Goal: Transaction & Acquisition: Obtain resource

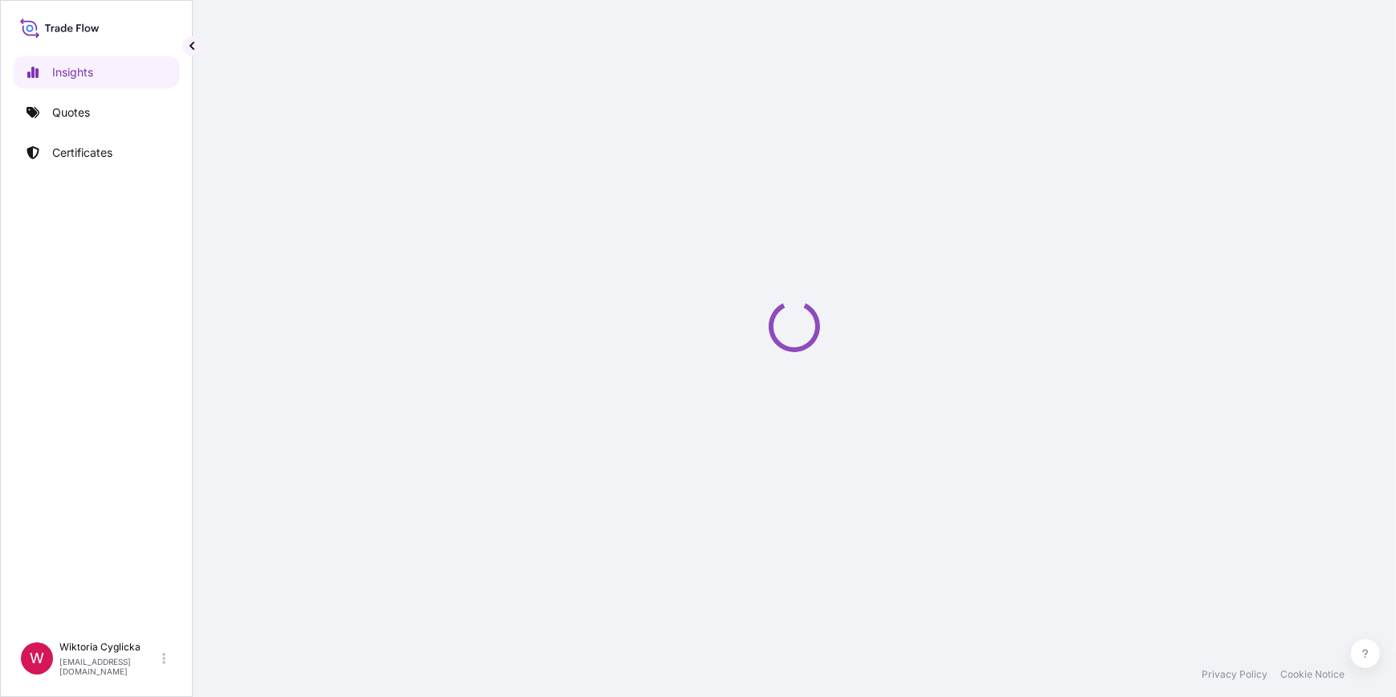
select select "2025"
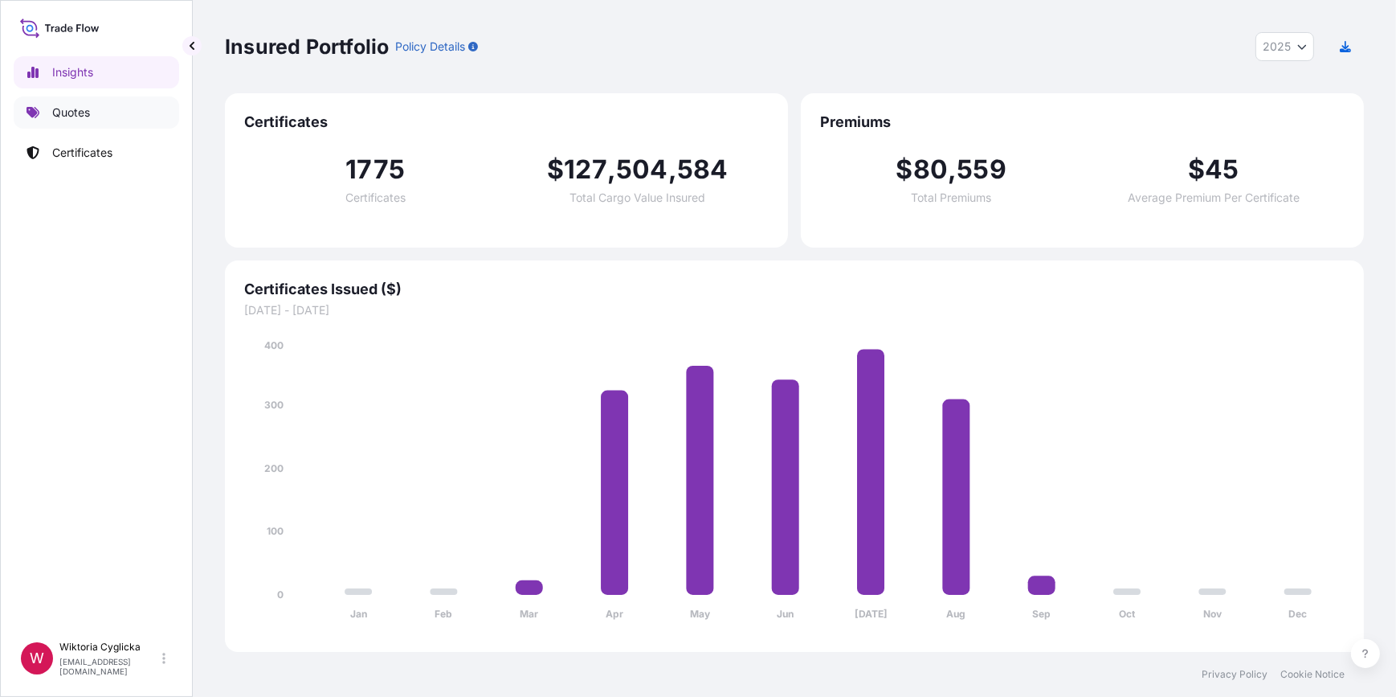
click at [115, 107] on link "Quotes" at bounding box center [97, 112] width 166 height 32
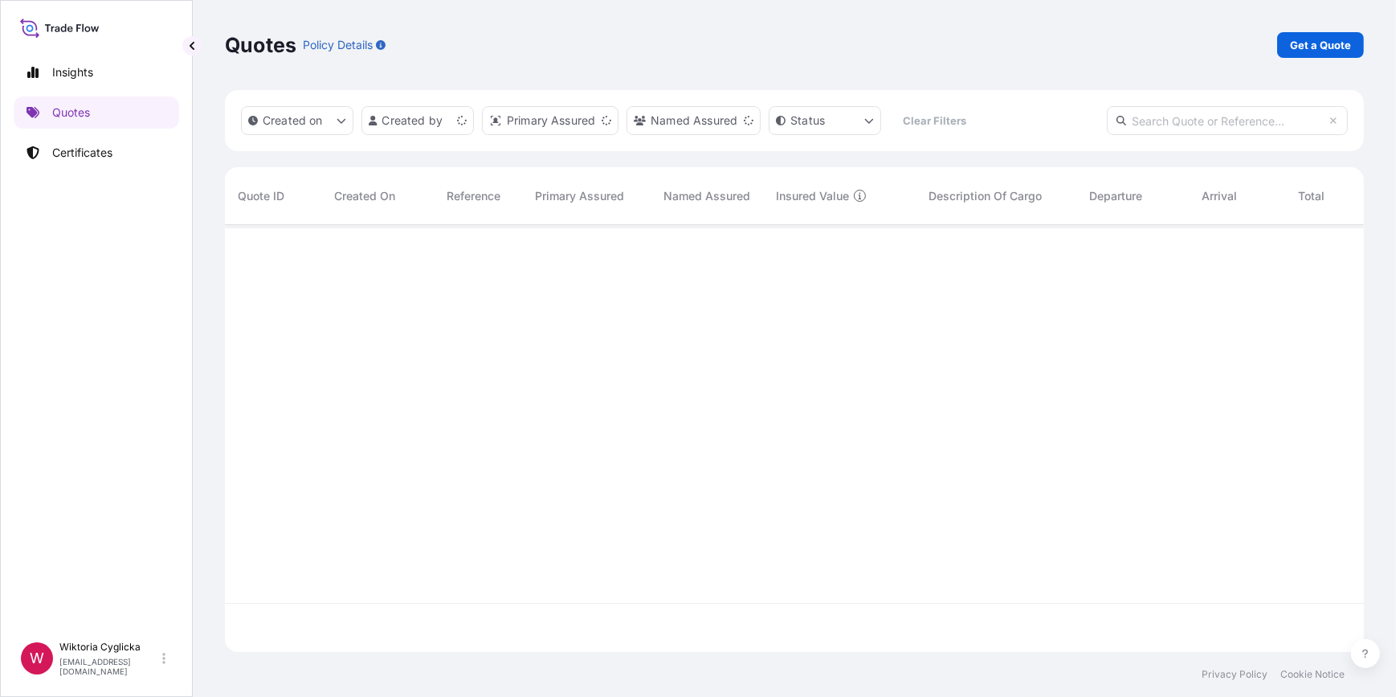
scroll to position [424, 1128]
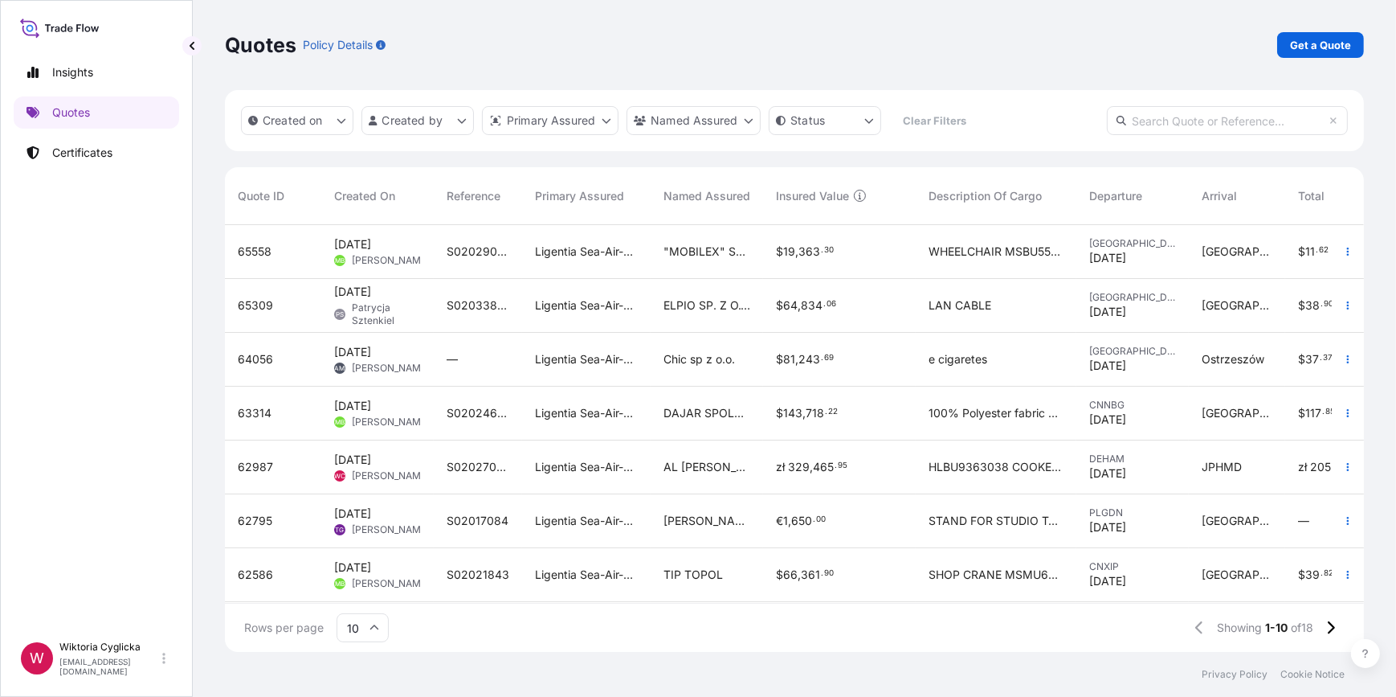
click at [1197, 109] on input "text" at bounding box center [1227, 120] width 241 height 29
paste input "S02040307"
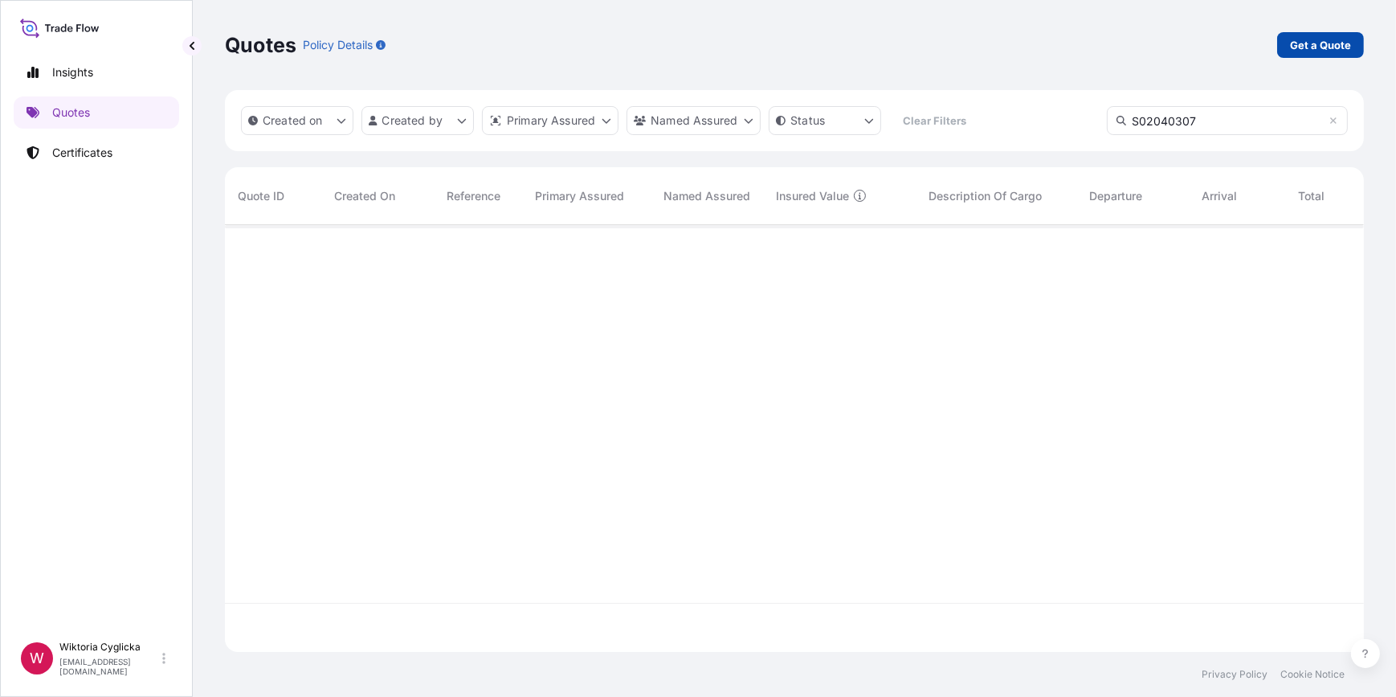
type input "S02040307"
click at [1330, 47] on p "Get a Quote" at bounding box center [1320, 45] width 61 height 16
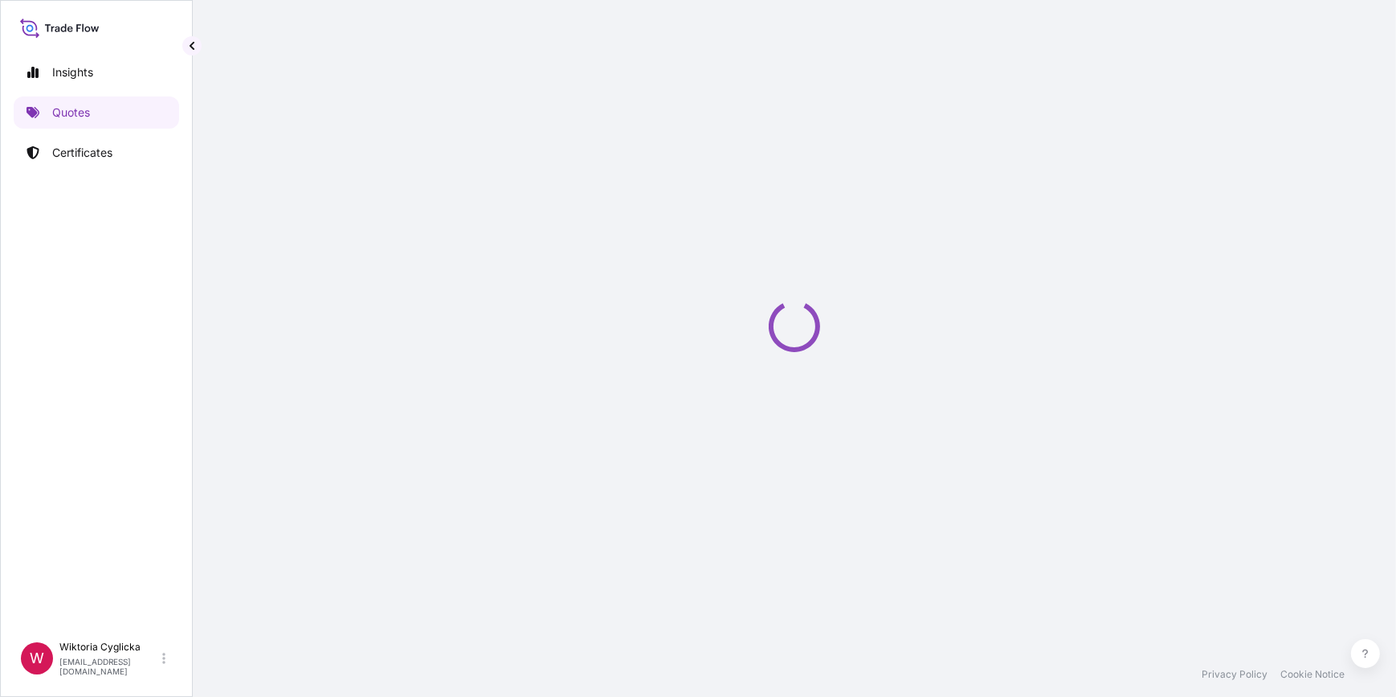
select select "Sea"
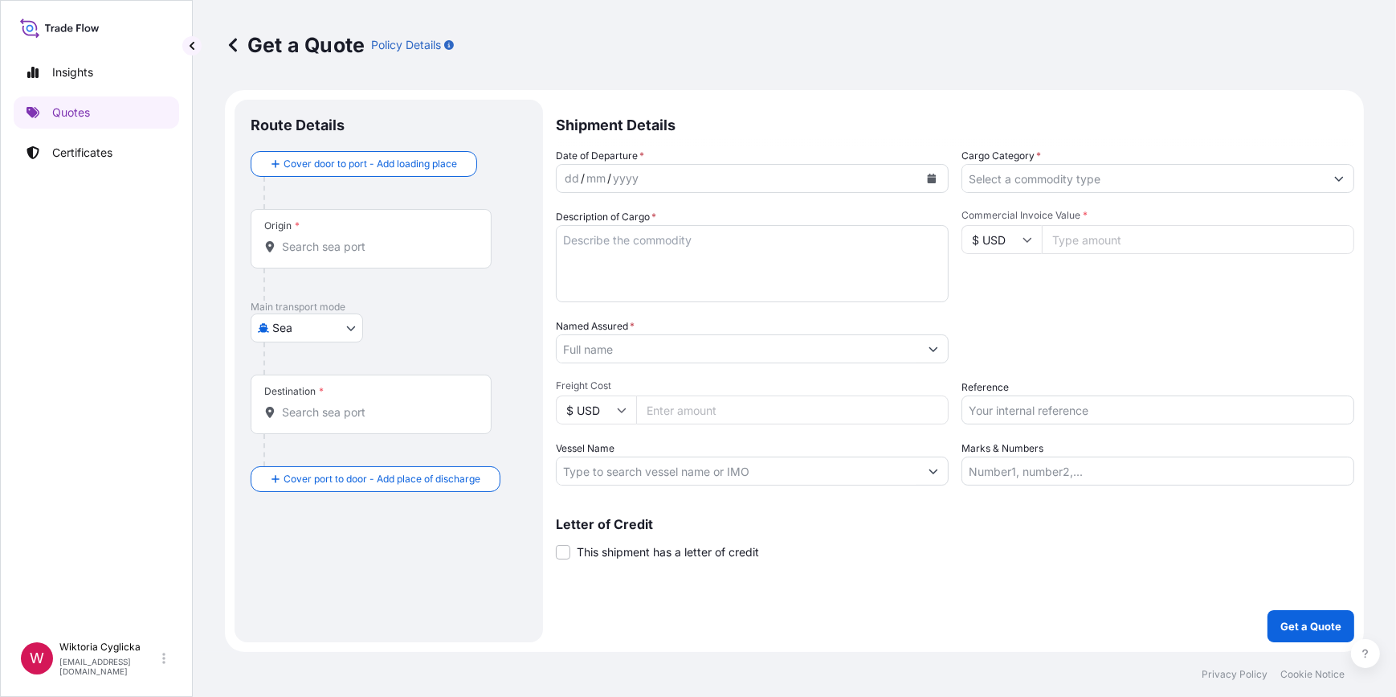
click at [1024, 409] on input "Reference" at bounding box center [1158, 409] width 393 height 29
paste input "S02040307"
type input "S02040307"
click at [684, 245] on textarea "Description of Cargo *" at bounding box center [752, 263] width 393 height 77
paste textarea "CONFECTIONERY PRODUCTS NET WEIGHT: 6003,55 KG"
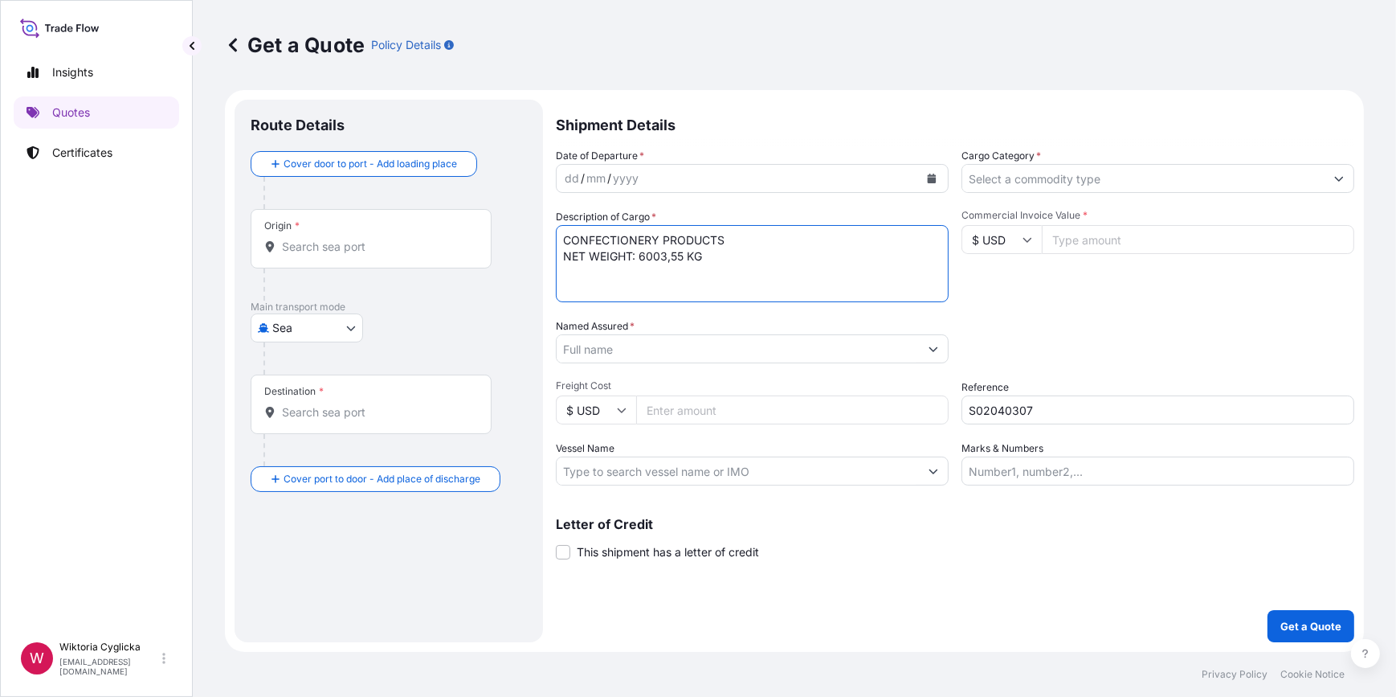
click at [562, 237] on textarea "CONFECTIONERY PRODUCTS NET WEIGHT: 6003,55 KG" at bounding box center [752, 263] width 393 height 77
paste textarea "HLBU 6119584"
click at [595, 233] on textarea "HLBU 6119584 CONFECTIONERY PRODUCTS NET WEIGHT: 6003,55 KG" at bounding box center [752, 263] width 393 height 77
type textarea "HLBU6119584 CONFECTIONERY PRODUCTS NET WEIGHT: 6003,55 KG"
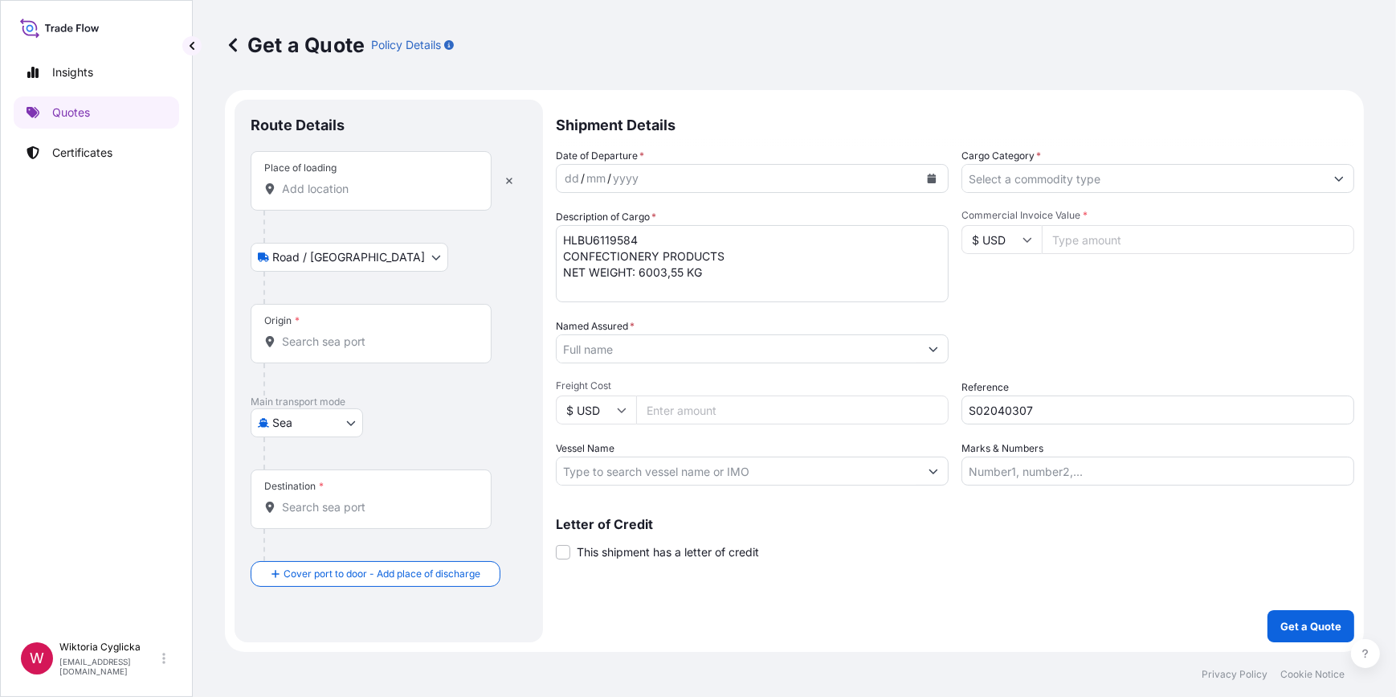
click at [733, 259] on textarea "HLBU6119584 CONFECTIONERY PRODUCTS NET WEIGHT: 6003,55 KG" at bounding box center [752, 263] width 393 height 77
click at [450, 185] on input "Place of loading" at bounding box center [377, 189] width 190 height 16
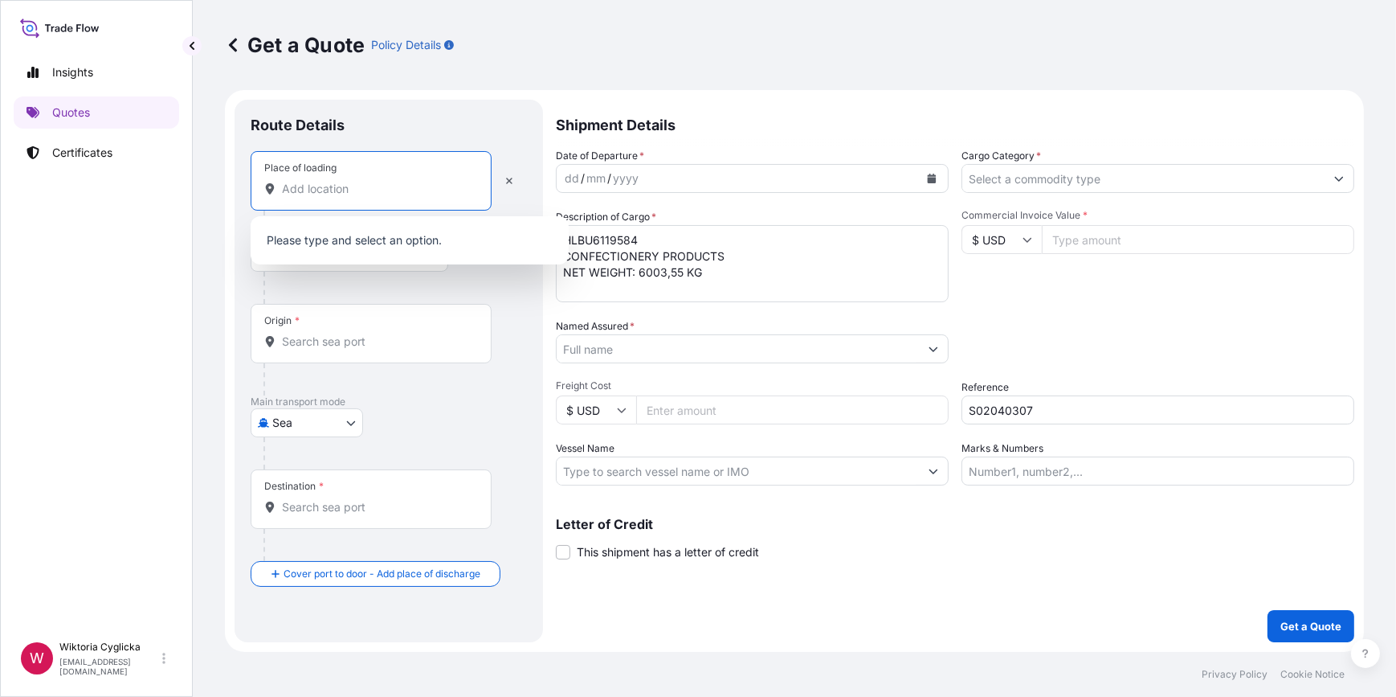
paste input "STARA BUKOWKA"
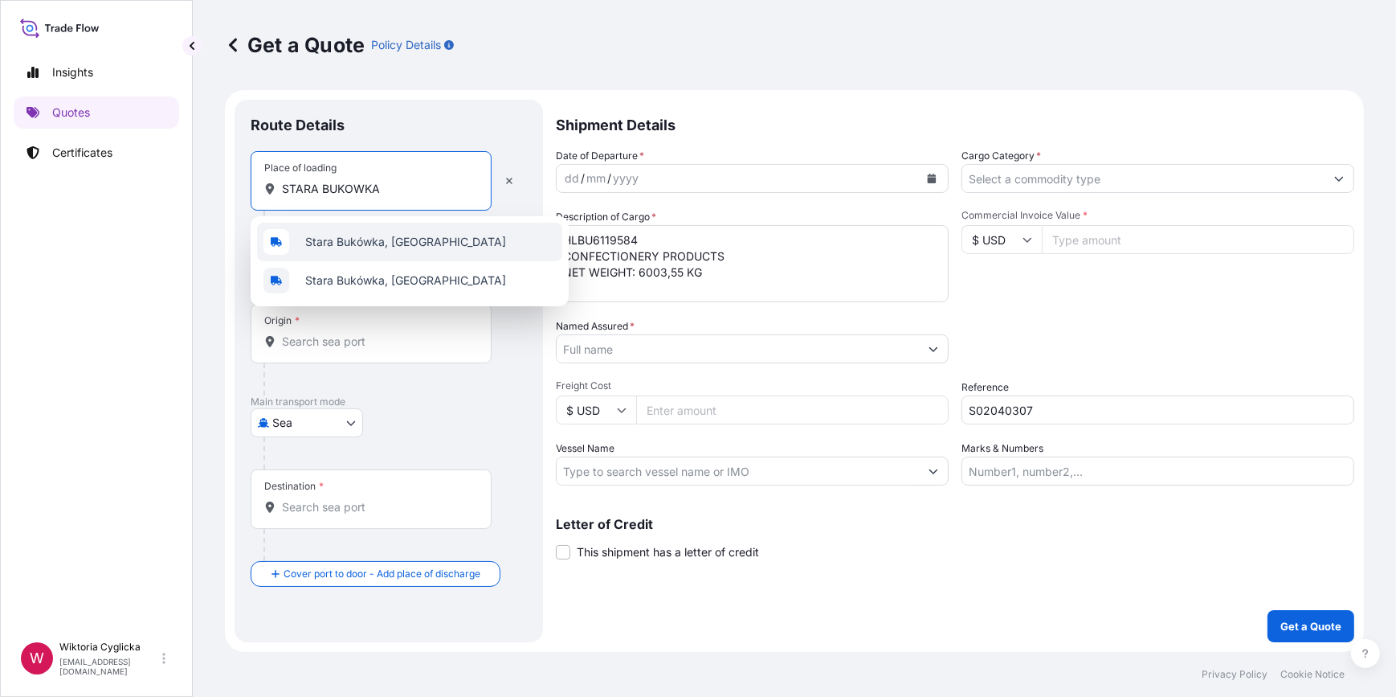
click at [371, 240] on span "Stara Bukówka, Poland" at bounding box center [405, 242] width 201 height 16
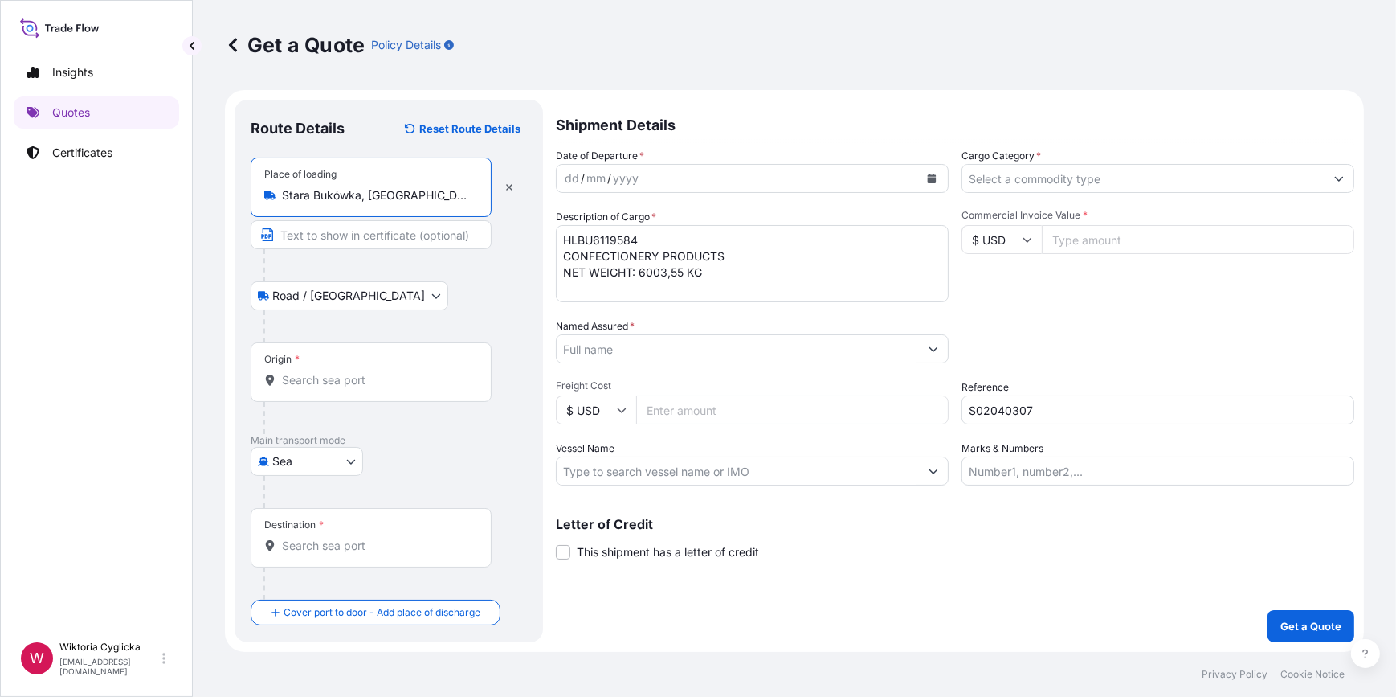
type input "Stara Bukówka, Poland"
click at [930, 177] on icon "Calendar" at bounding box center [932, 179] width 9 height 10
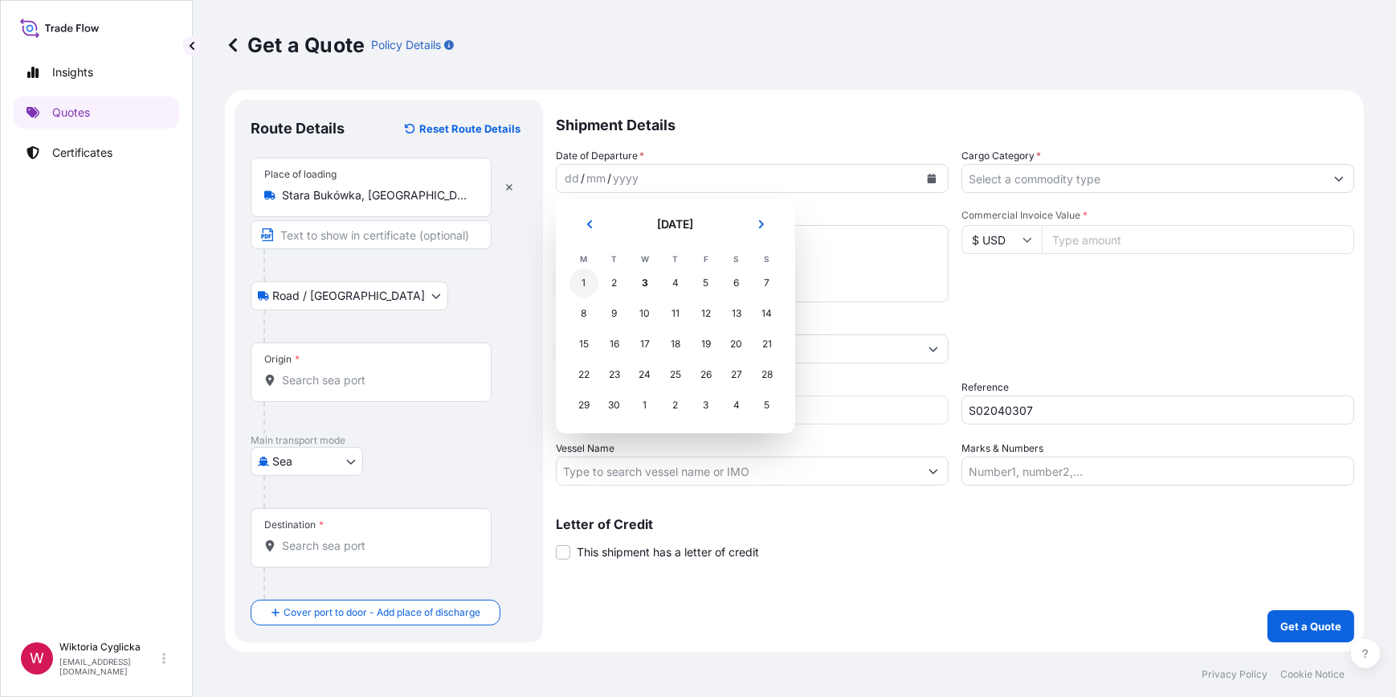
click at [585, 285] on div "1" at bounding box center [584, 282] width 29 height 29
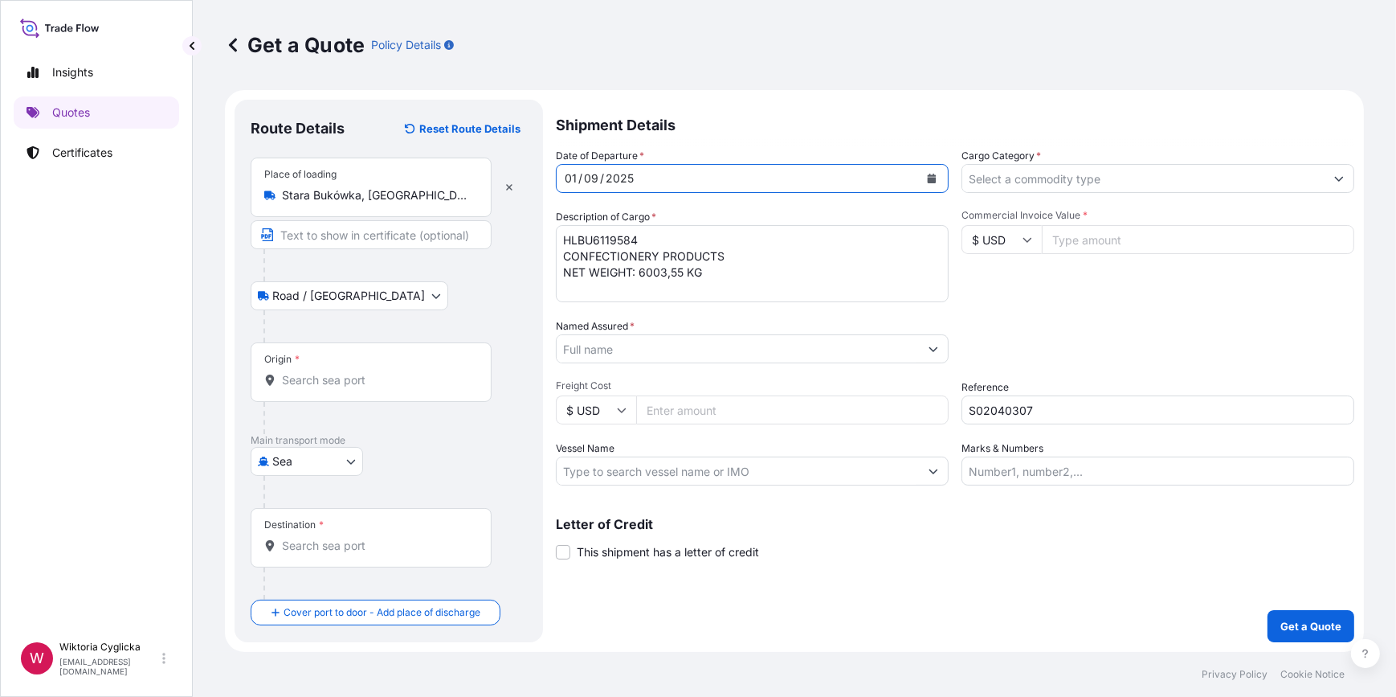
click at [1109, 306] on div "Date of Departure * 01 / 09 / 2025 Cargo Category * Description of Cargo * HLBU…" at bounding box center [955, 316] width 799 height 337
click at [840, 273] on textarea "HLBU6119584 CONFECTIONERY PRODUCTS NET WEIGHT: 6003,55 KG" at bounding box center [752, 263] width 393 height 77
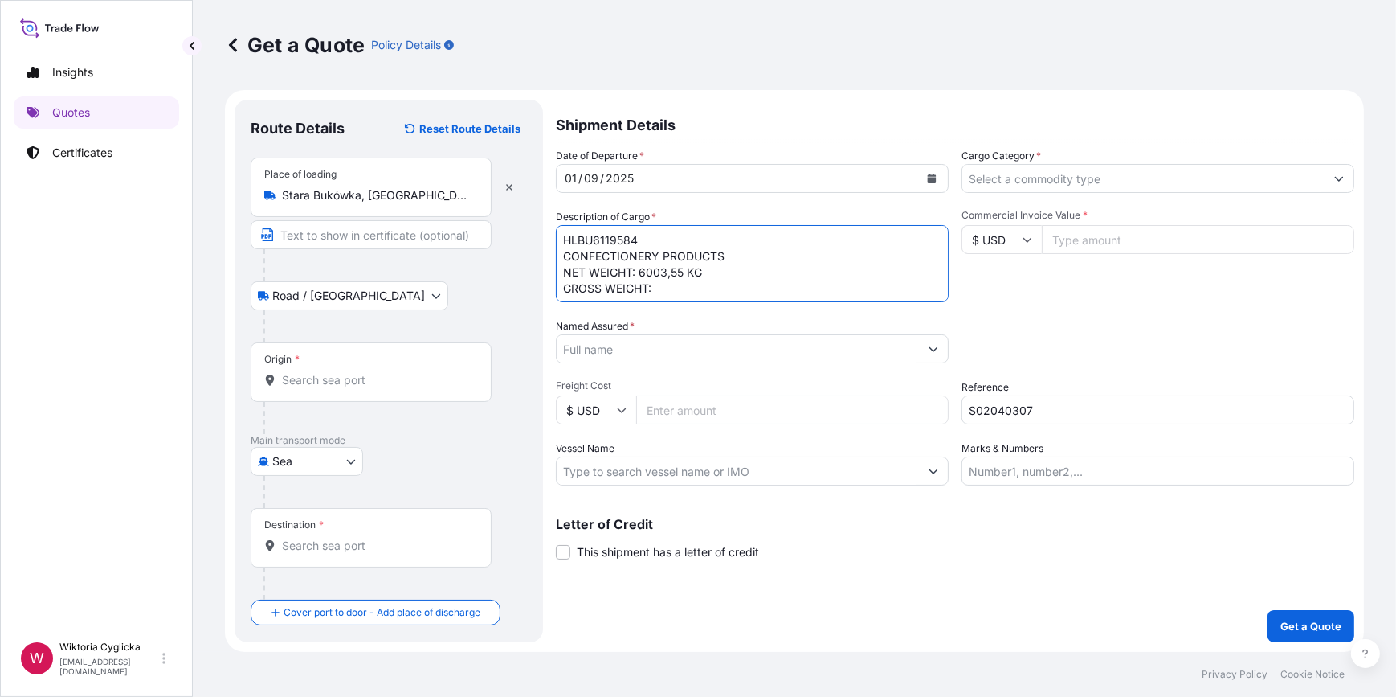
scroll to position [9, 0]
click at [731, 289] on textarea "HLBU6119584 CONFECTIONERY PRODUCTS NET WEIGHT: 6003,55 KG GROSS WEIGHT:" at bounding box center [752, 263] width 393 height 77
click at [725, 283] on textarea "HLBU6119584 CONFECTIONERY PRODUCTS NET WEIGHT: 6003,55 KG GROSS WEIGHT:" at bounding box center [752, 263] width 393 height 77
paste textarea "7754,45"
click at [656, 280] on textarea "HLBU6119584 CONFECTIONERY PRODUCTS NET WEIGHT: 6003,55 KG GROSS WEIGHT:7754,45" at bounding box center [752, 263] width 393 height 77
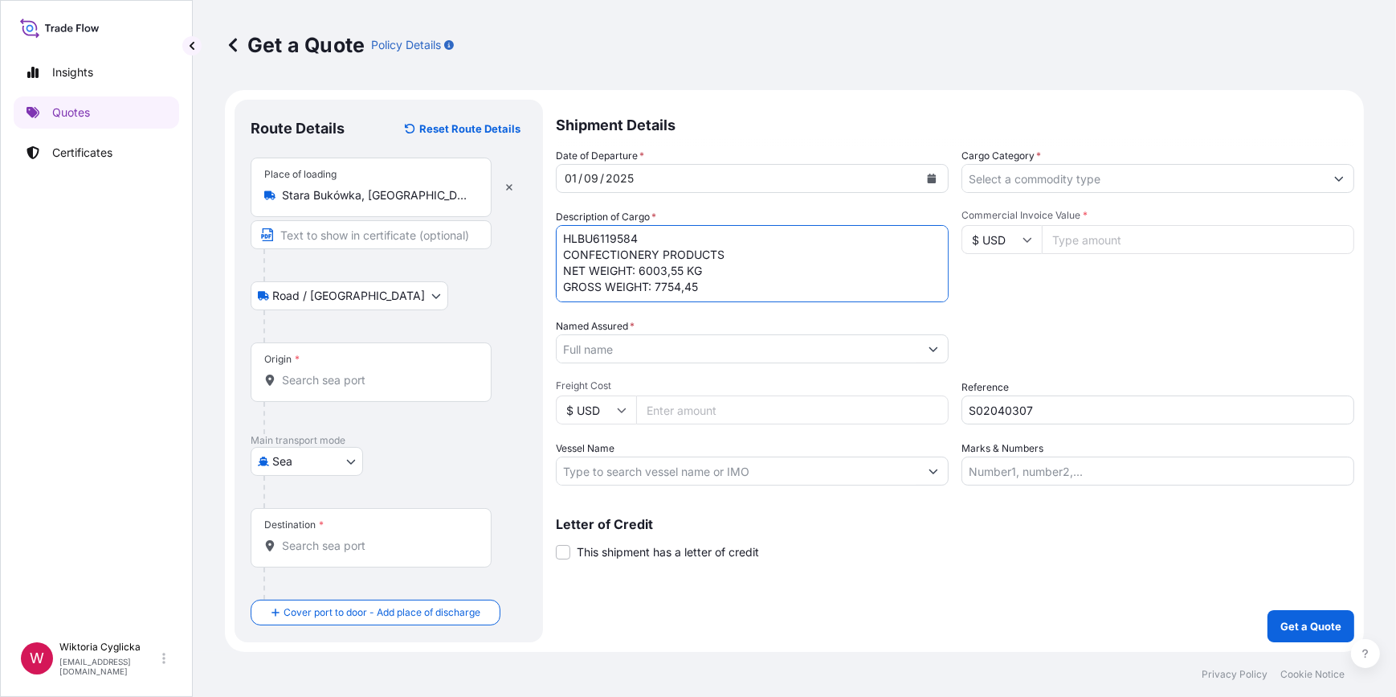
click at [747, 284] on textarea "HLBU6119584 CONFECTIONERY PRODUCTS NET WEIGHT: 6003,55 KG GROSS WEIGHT: 7754,45" at bounding box center [752, 263] width 393 height 77
click at [627, 292] on textarea "HLBU6119584 CONFECTIONERY PRODUCTS NET WEIGHT: 6003,55 KG GROSS WEIGHT: 7754,45…" at bounding box center [752, 263] width 393 height 77
paste textarea "5327"
type textarea "HLBU6119584 CONFECTIONERY PRODUCTS NET WEIGHT: 6003,55 KG GROSS WEIGHT: 7754,45…"
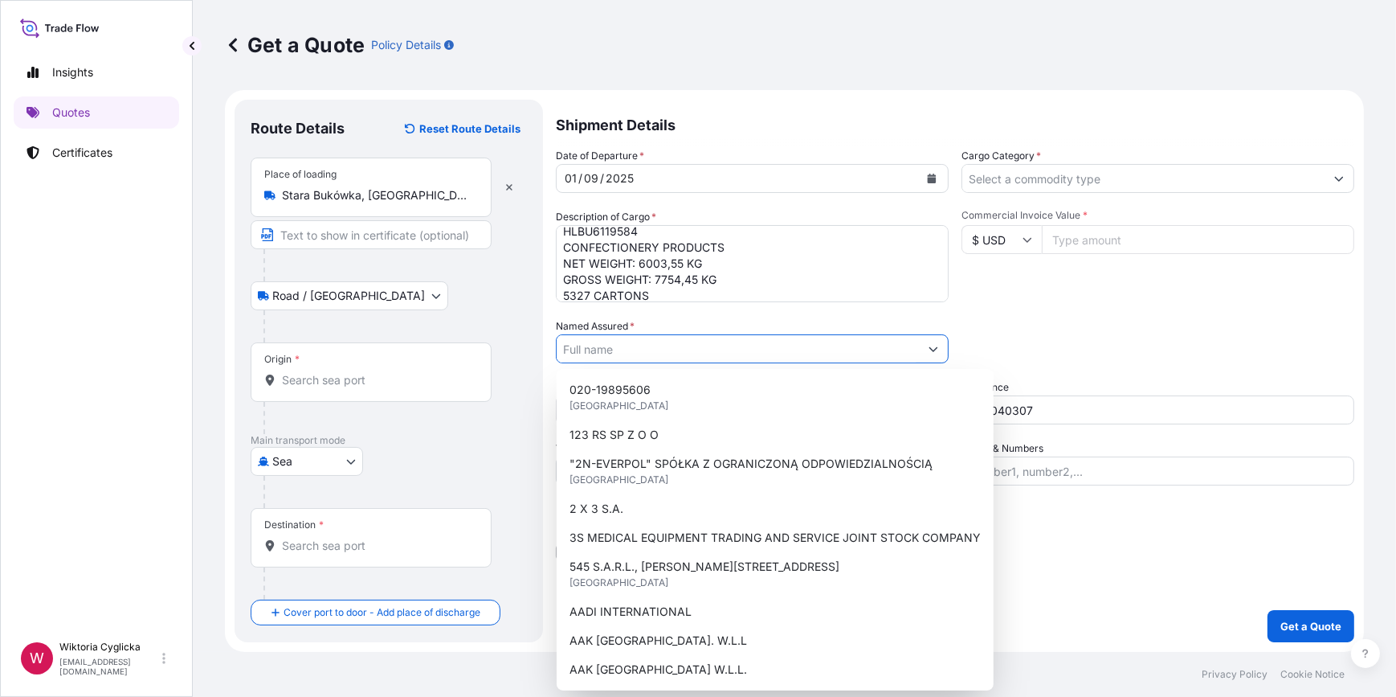
click at [648, 349] on input "Named Assured *" at bounding box center [738, 348] width 362 height 29
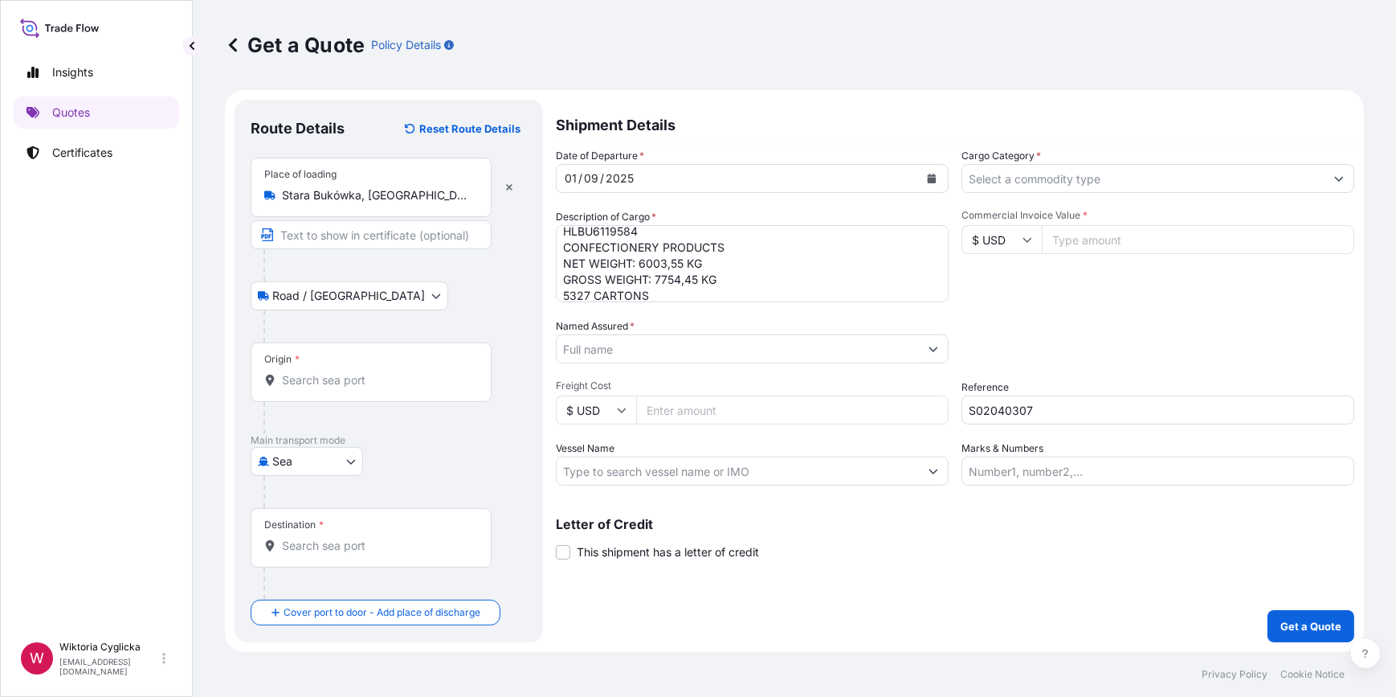
click at [599, 347] on input "Named Assured *" at bounding box center [738, 348] width 362 height 29
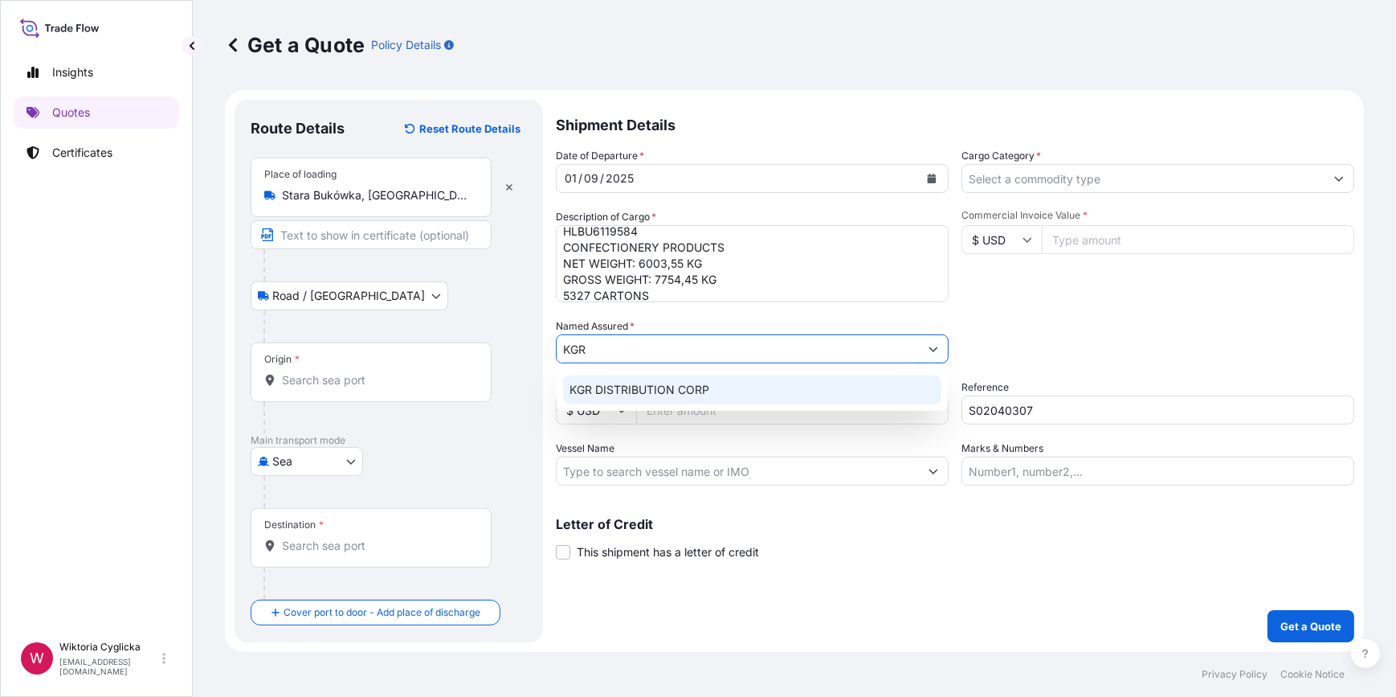
click at [627, 382] on span "KGR DISTRIBUTION CORP" at bounding box center [640, 390] width 140 height 16
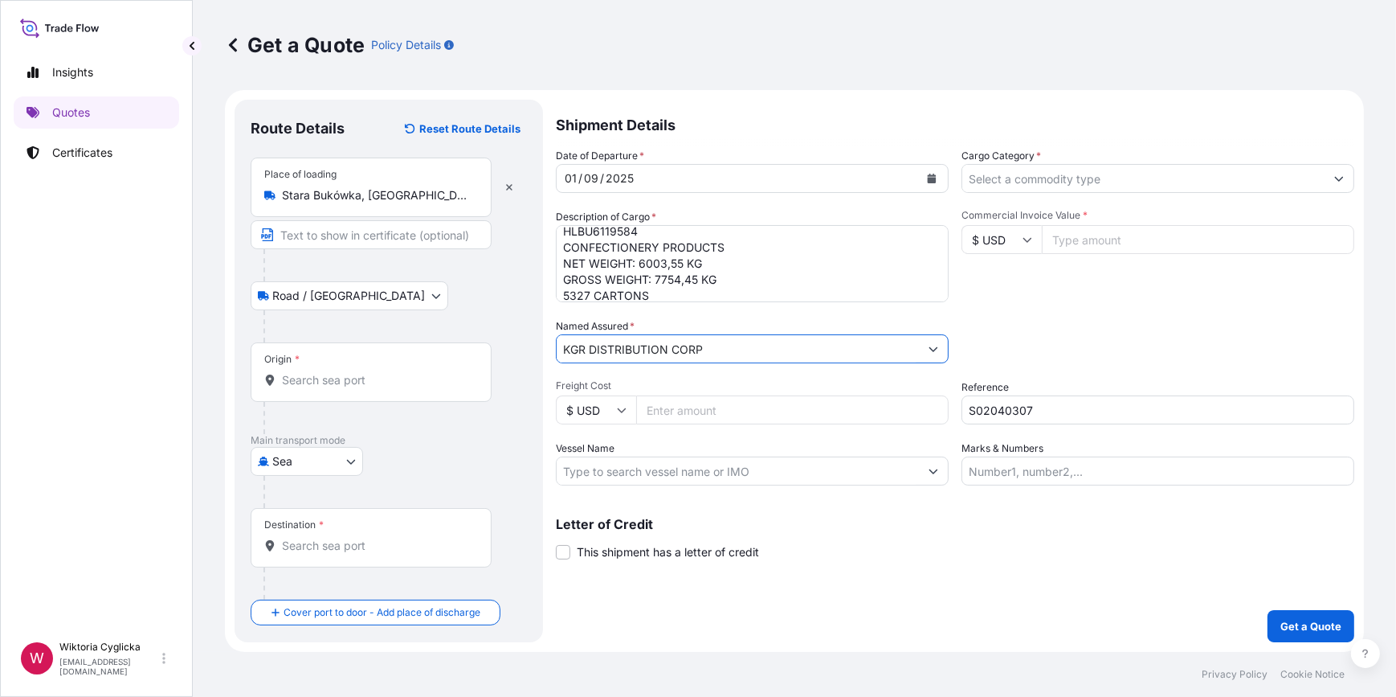
type input "KGR DISTRIBUTION CORP"
click at [1040, 338] on div "Packing Category Type to search a container mode Please select a primary mode o…" at bounding box center [1158, 340] width 393 height 45
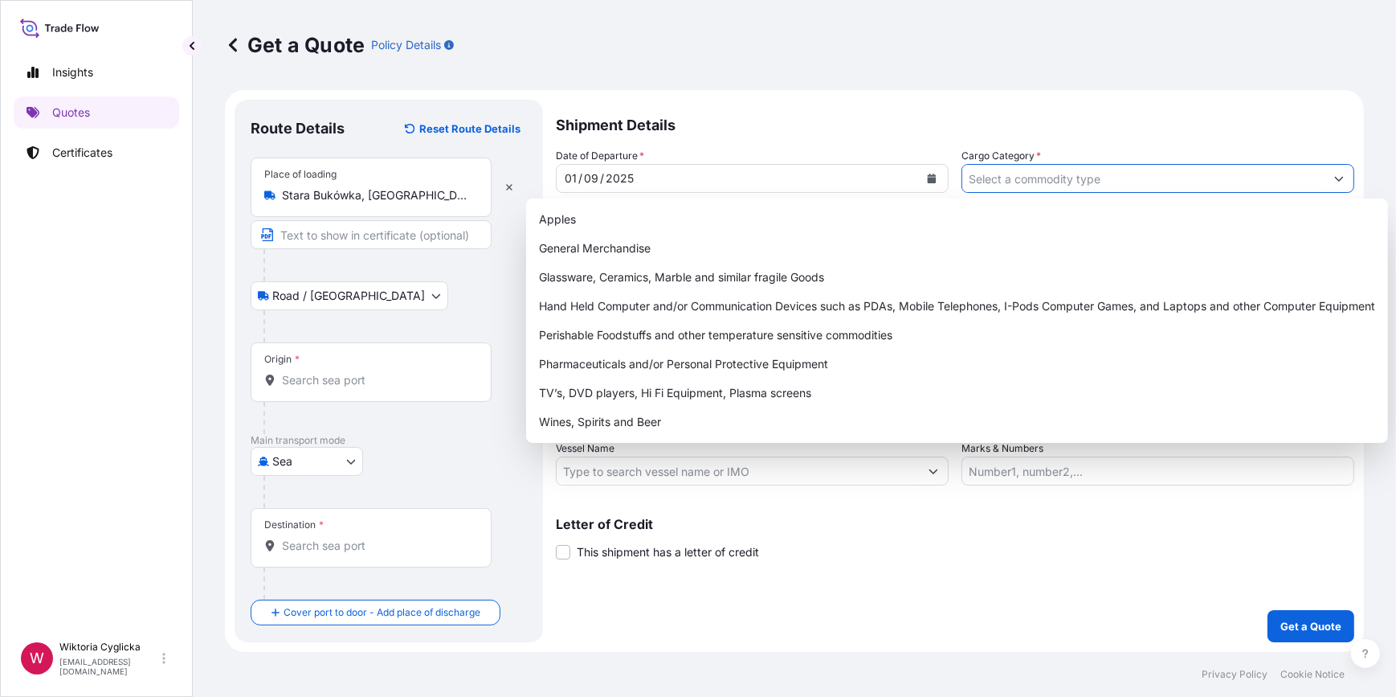
click at [1061, 187] on input "Cargo Category *" at bounding box center [1143, 178] width 362 height 29
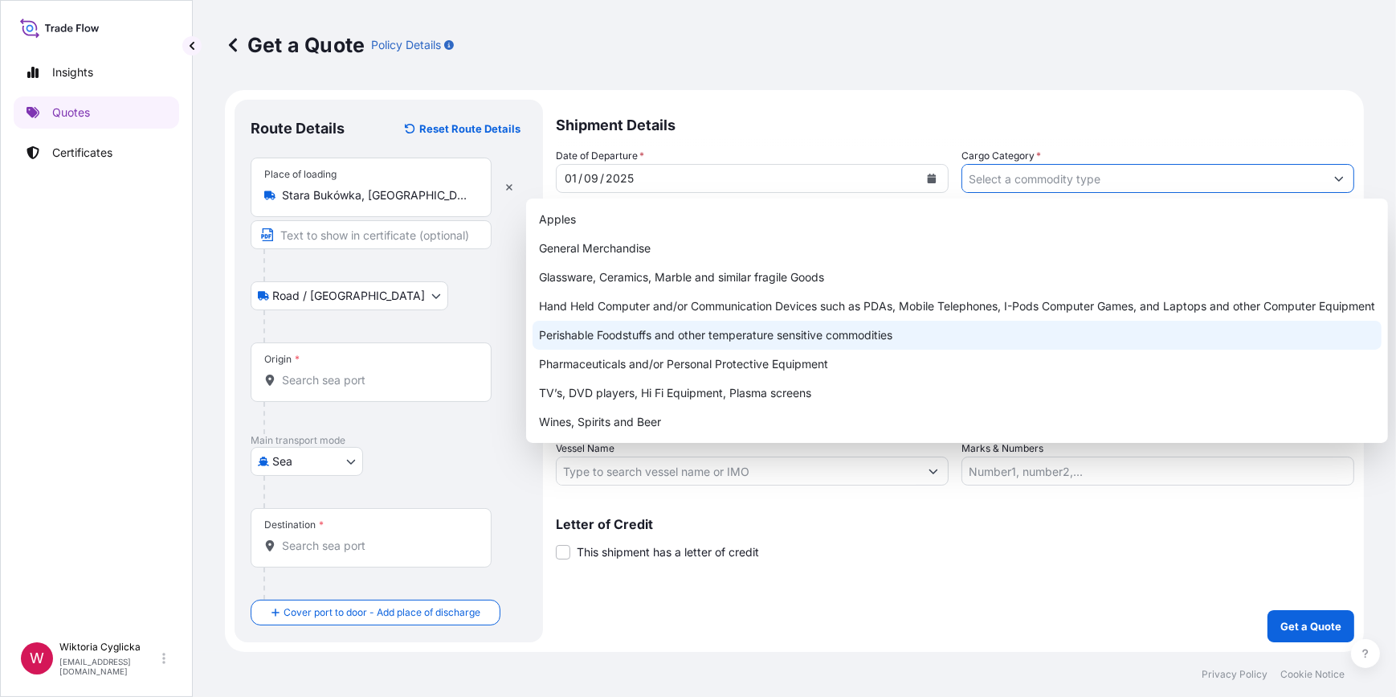
click at [834, 332] on div "Perishable Foodstuffs and other temperature sensitive commodities" at bounding box center [957, 335] width 849 height 29
type input "Perishable Foodstuffs and other temperature sensitive commodities"
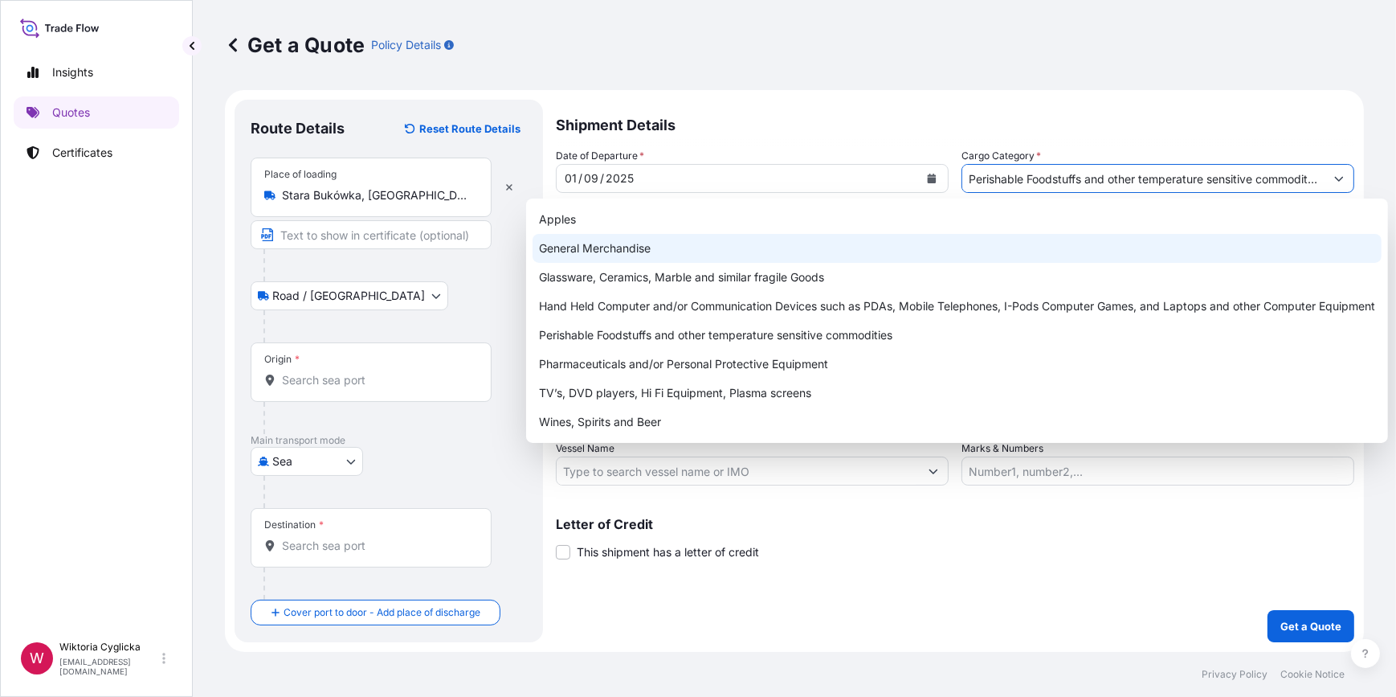
click at [362, 377] on input "Origin *" at bounding box center [377, 380] width 190 height 16
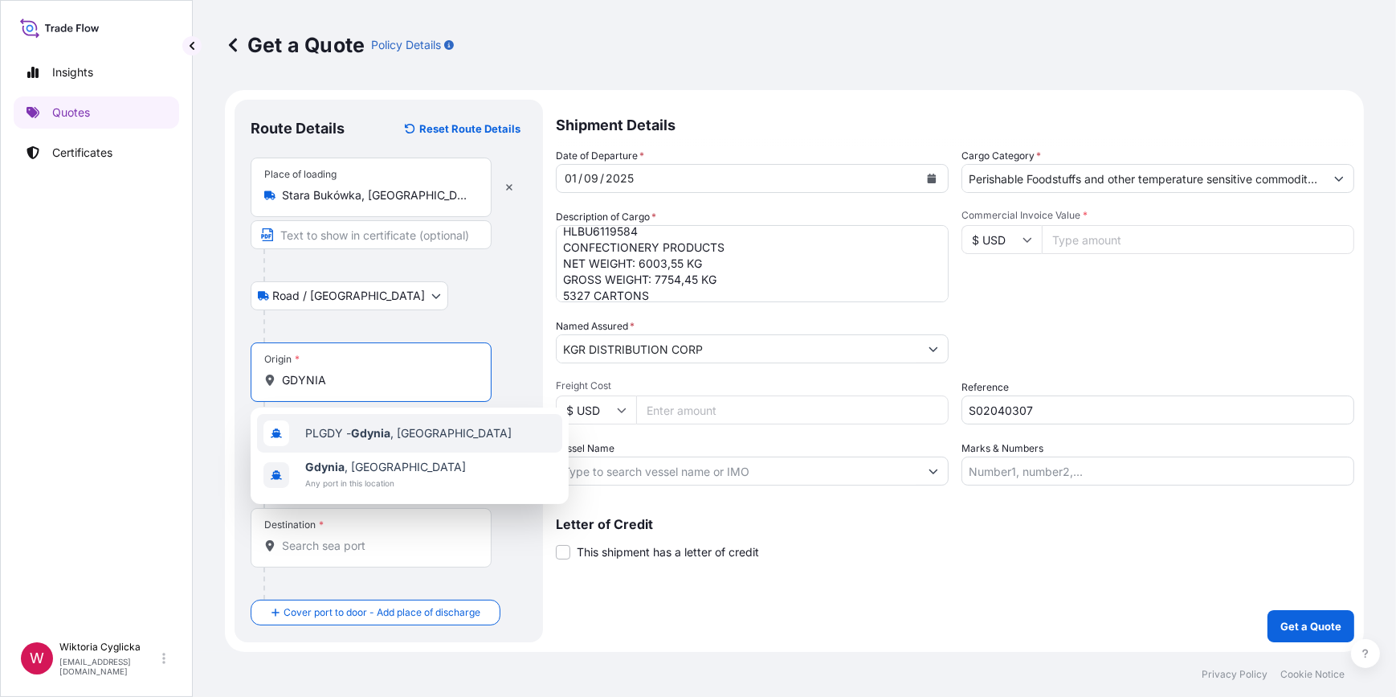
click at [348, 434] on span "PLGDY - Gdynia , Poland" at bounding box center [408, 433] width 206 height 16
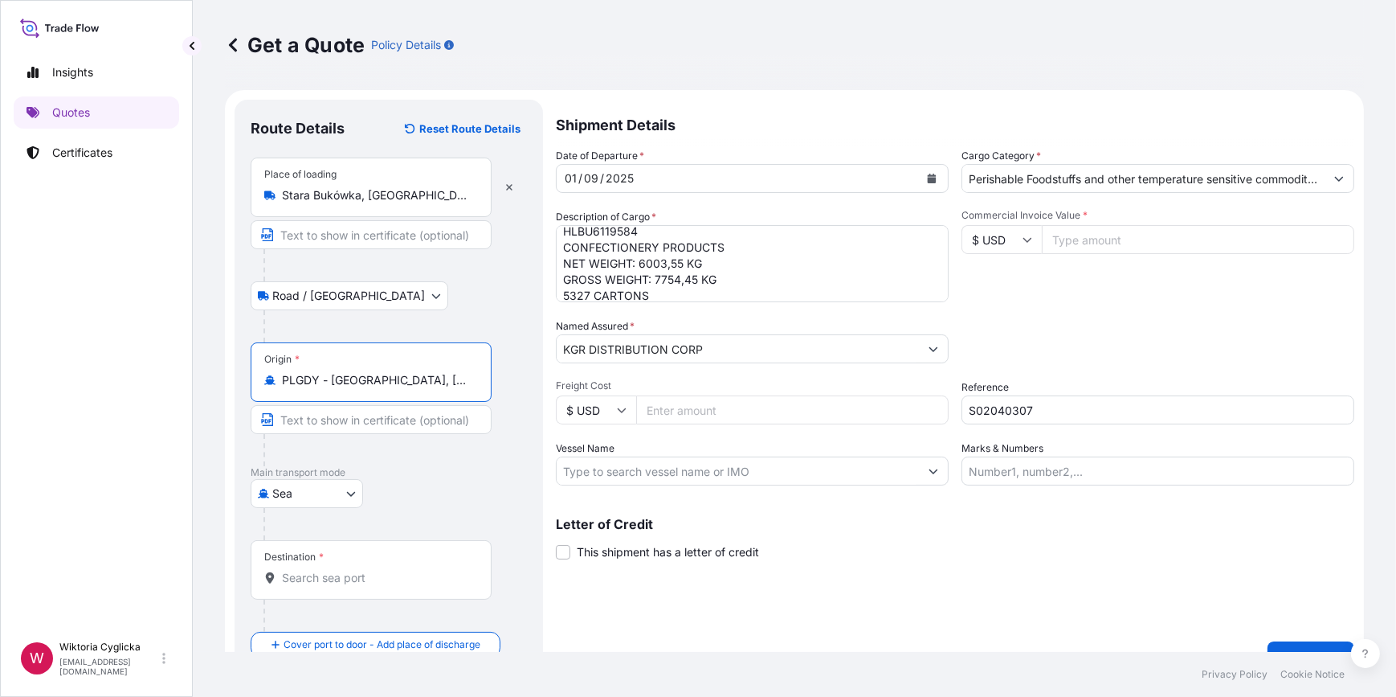
type input "PLGDY - Gdynia, Poland"
click at [331, 567] on div "Destination *" at bounding box center [374, 569] width 247 height 59
click at [331, 570] on input "Destination *" at bounding box center [379, 578] width 195 height 16
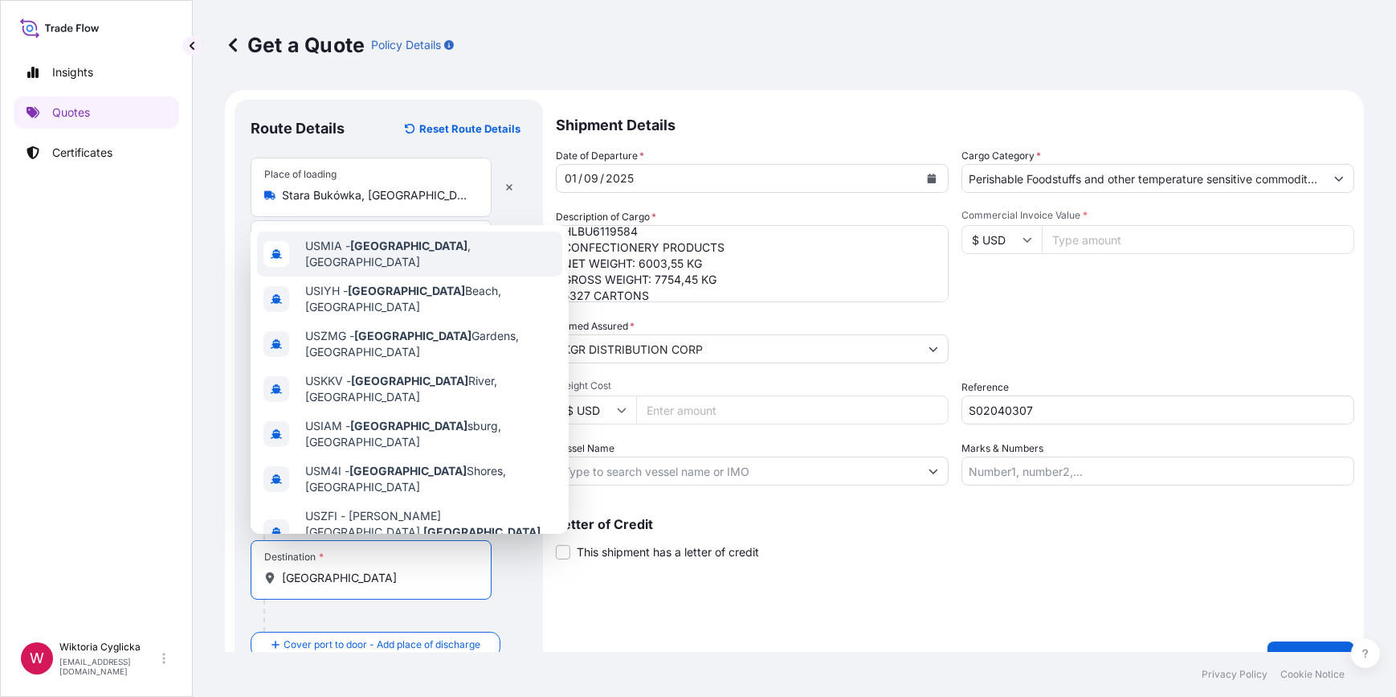
click at [393, 258] on span "USMIA - Miami , United States" at bounding box center [430, 254] width 251 height 32
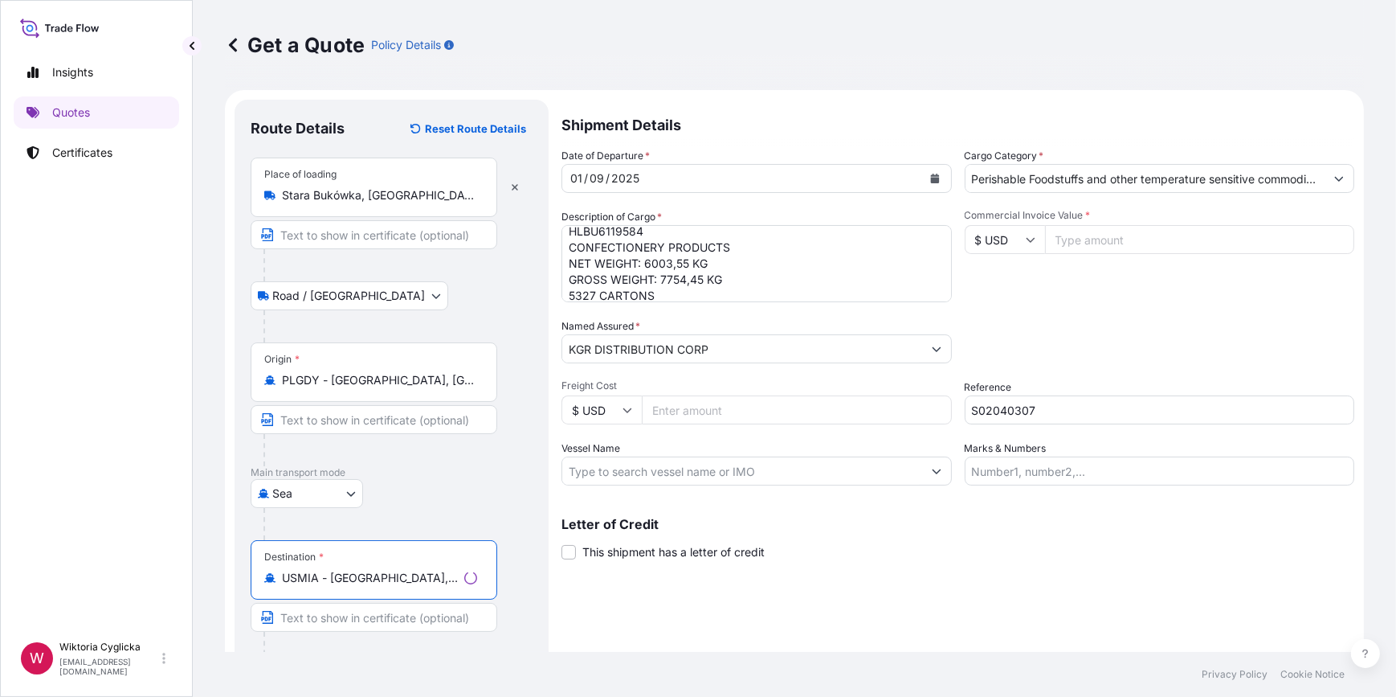
type input "USMIA - Miami, United States"
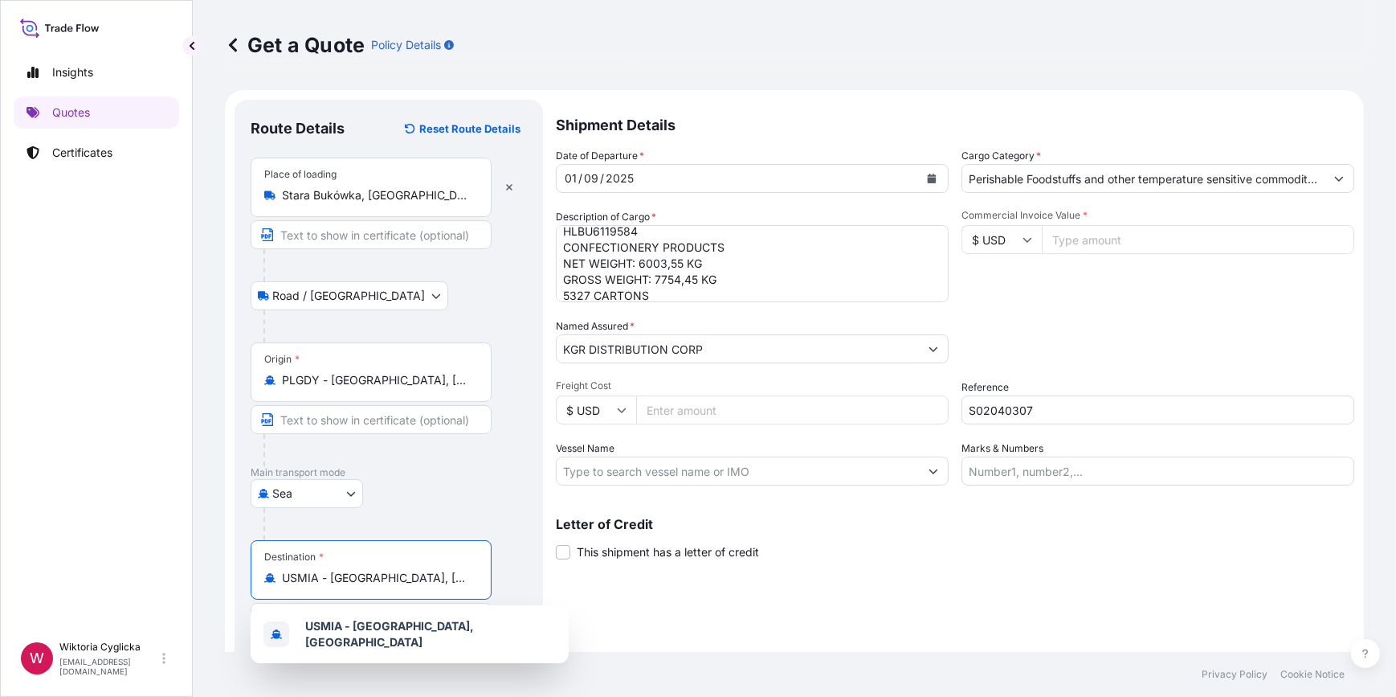
click at [1066, 357] on div "Packing Category Type to search a container mode Please select a primary mode o…" at bounding box center [1158, 340] width 393 height 45
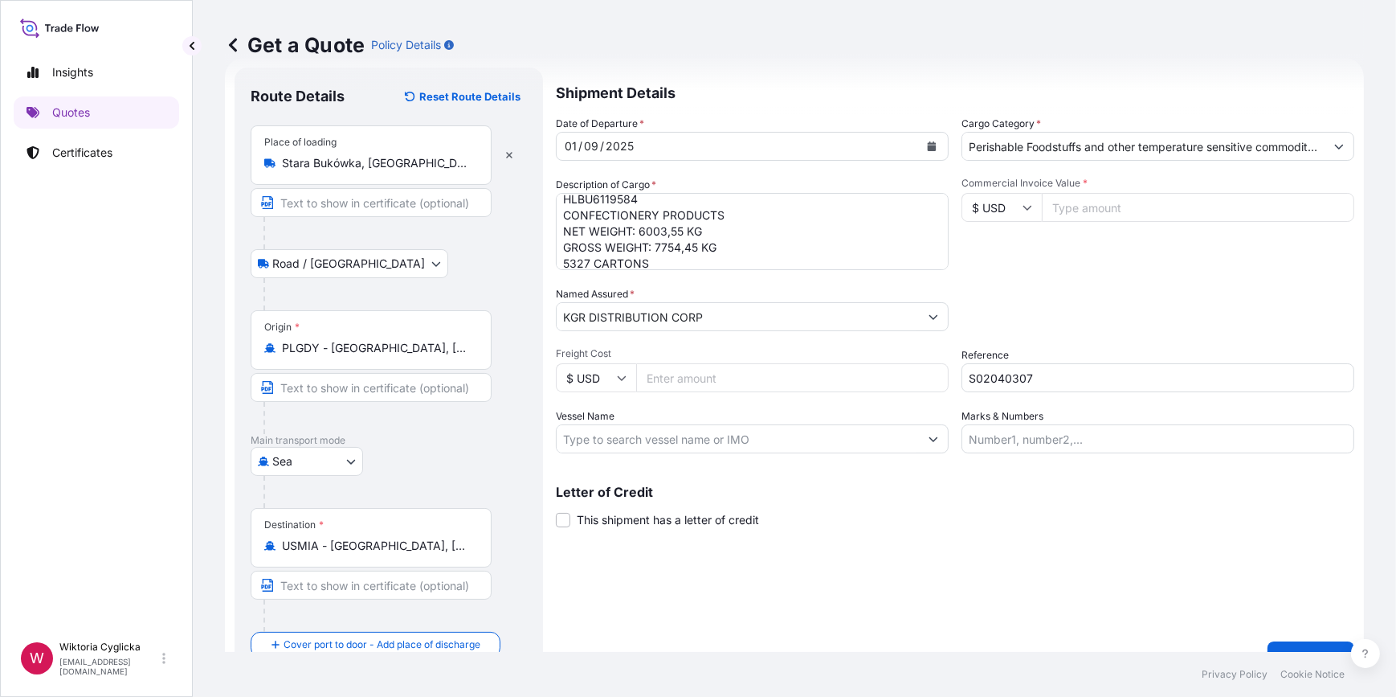
scroll to position [63, 0]
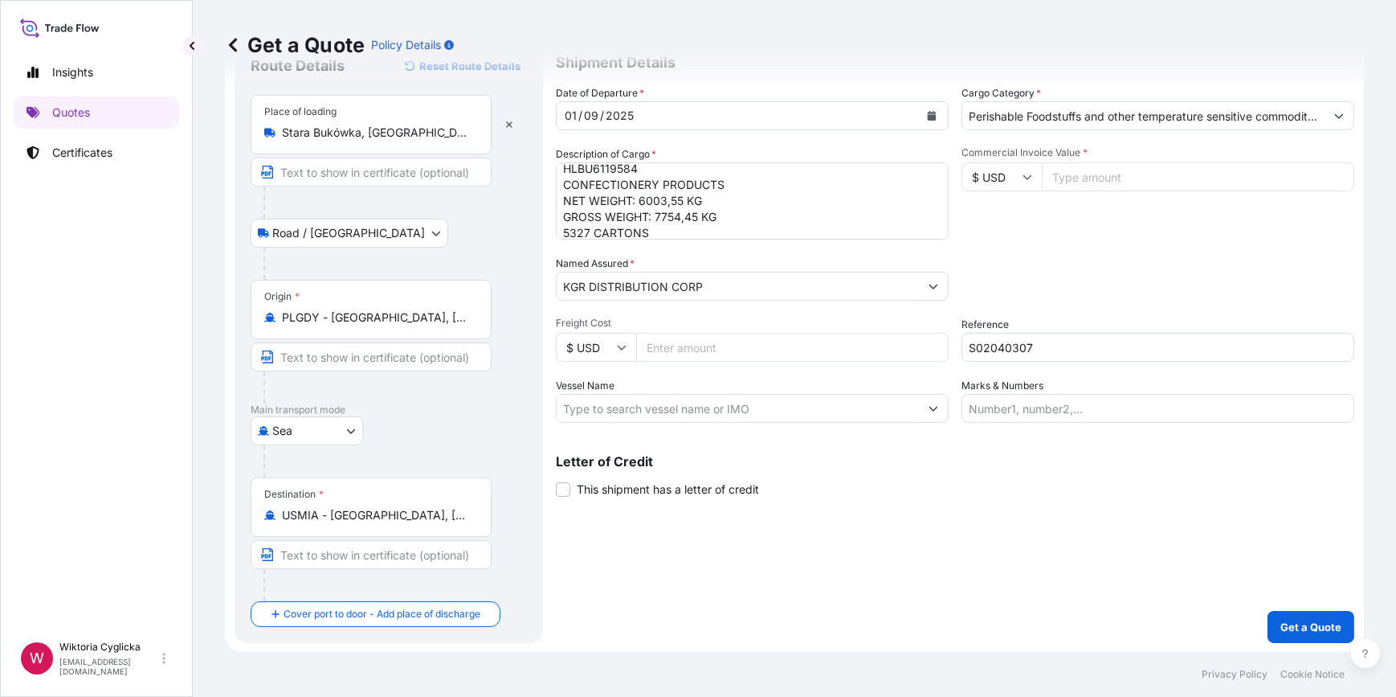
click at [998, 183] on input "$ USD" at bounding box center [1002, 176] width 80 height 29
click at [1000, 210] on div "€ EUR" at bounding box center [995, 221] width 67 height 31
type input "€ EUR"
click at [1085, 176] on input "Commercial Invoice Value *" at bounding box center [1198, 176] width 313 height 29
type input "77396.10"
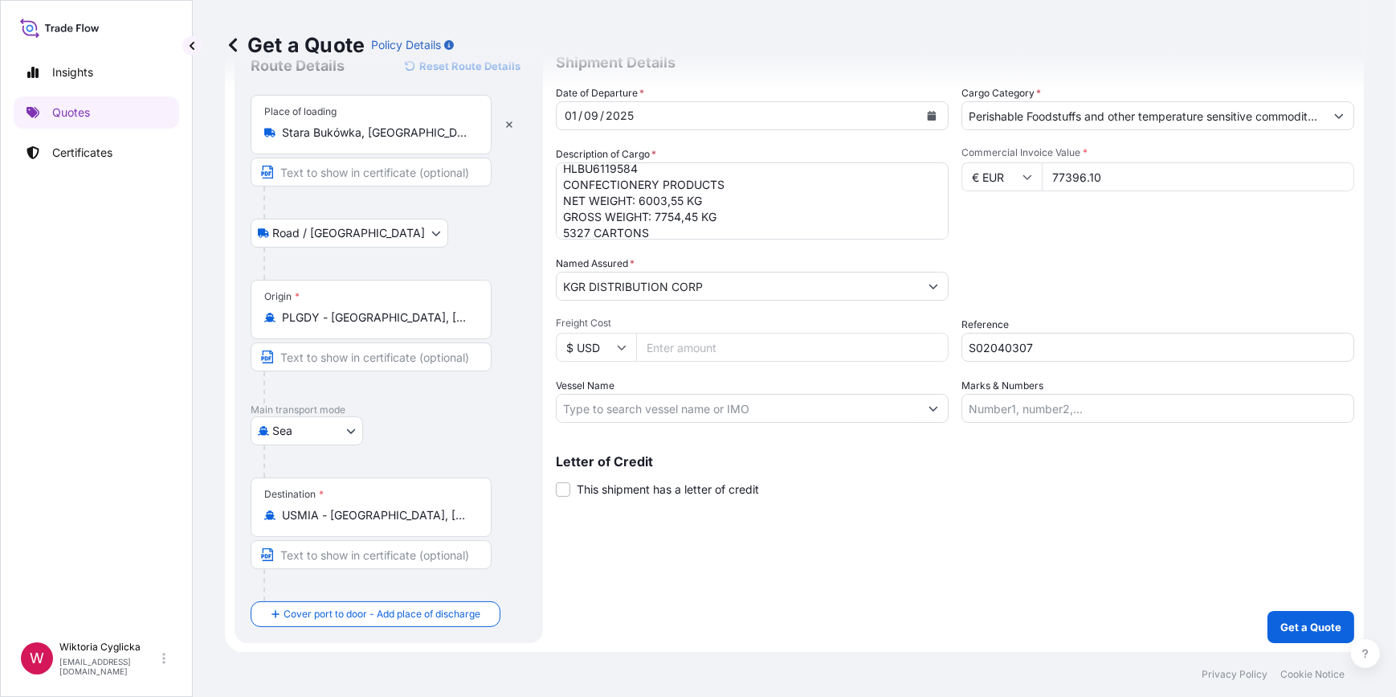
click at [1110, 227] on div "Commercial Invoice Value * € EUR 77396.10" at bounding box center [1158, 192] width 393 height 93
click at [1294, 628] on p "Get a Quote" at bounding box center [1311, 627] width 61 height 16
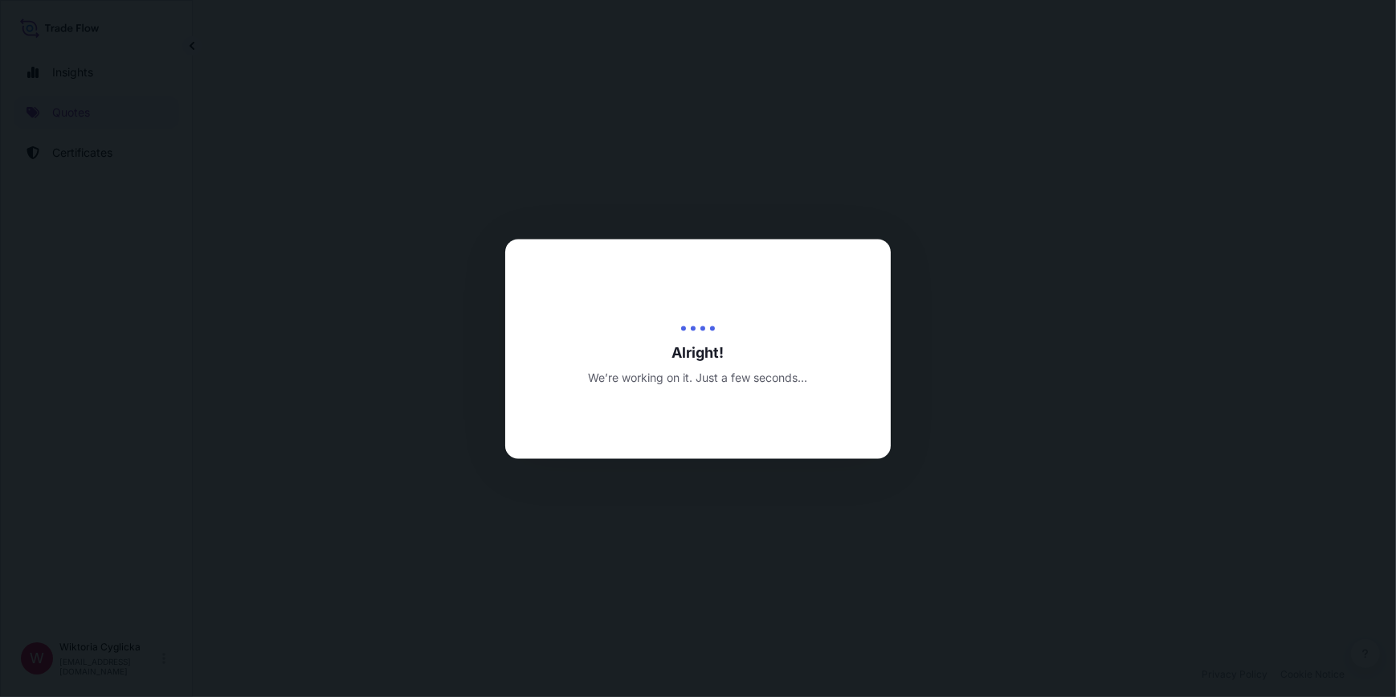
select select "Road / Inland"
select select "Sea"
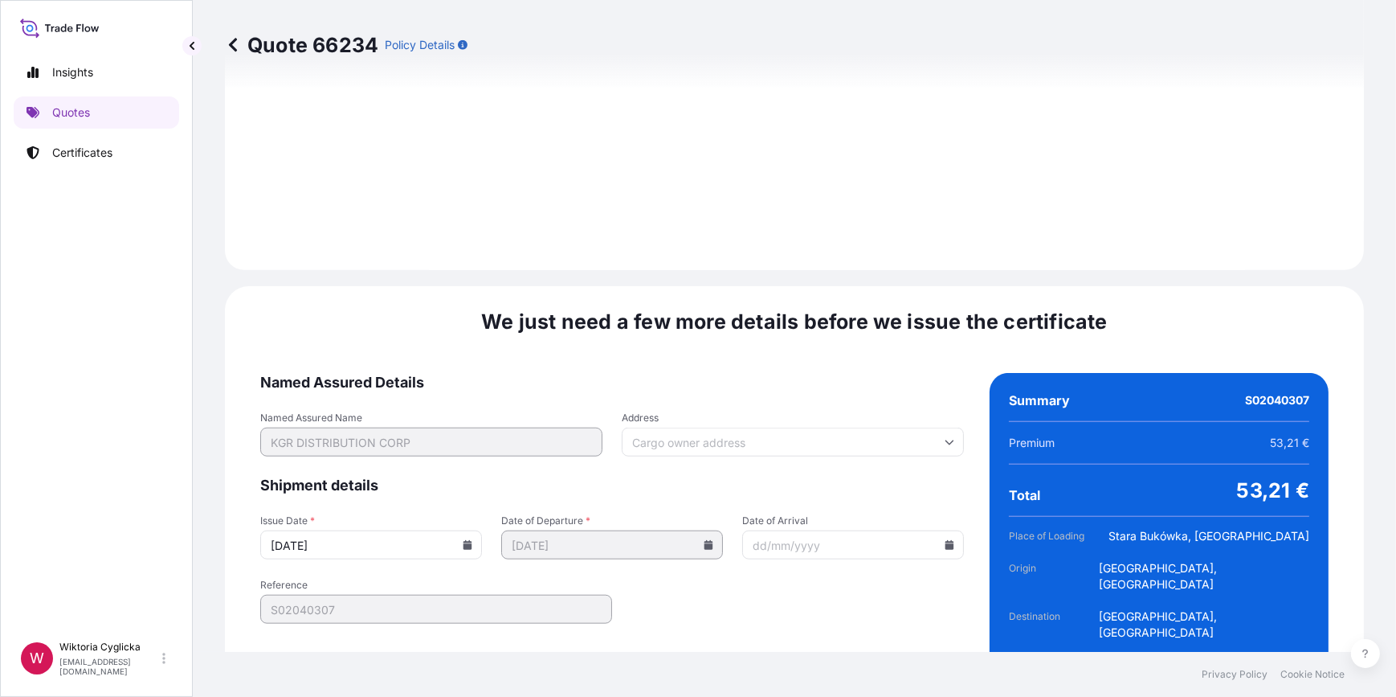
scroll to position [1922, 0]
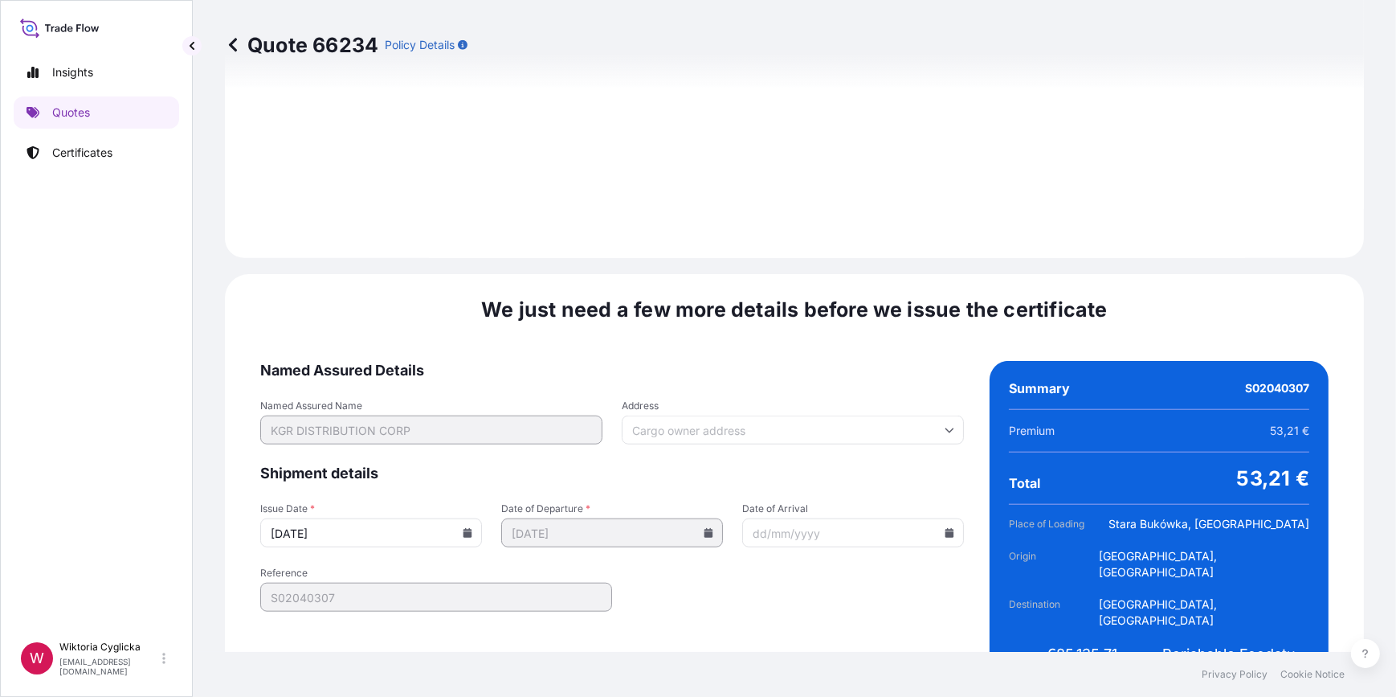
click at [463, 528] on icon at bounding box center [468, 533] width 10 height 10
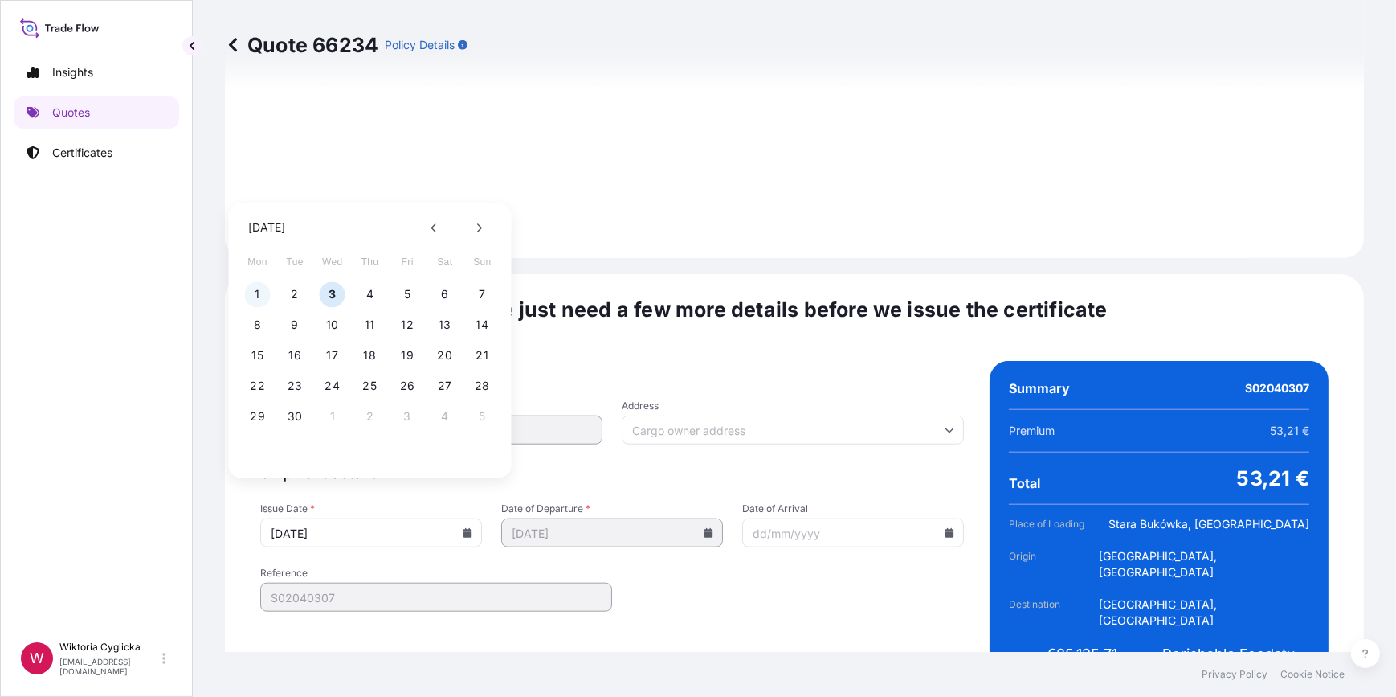
click at [264, 288] on button "1" at bounding box center [258, 294] width 26 height 26
type input "01/09/2025"
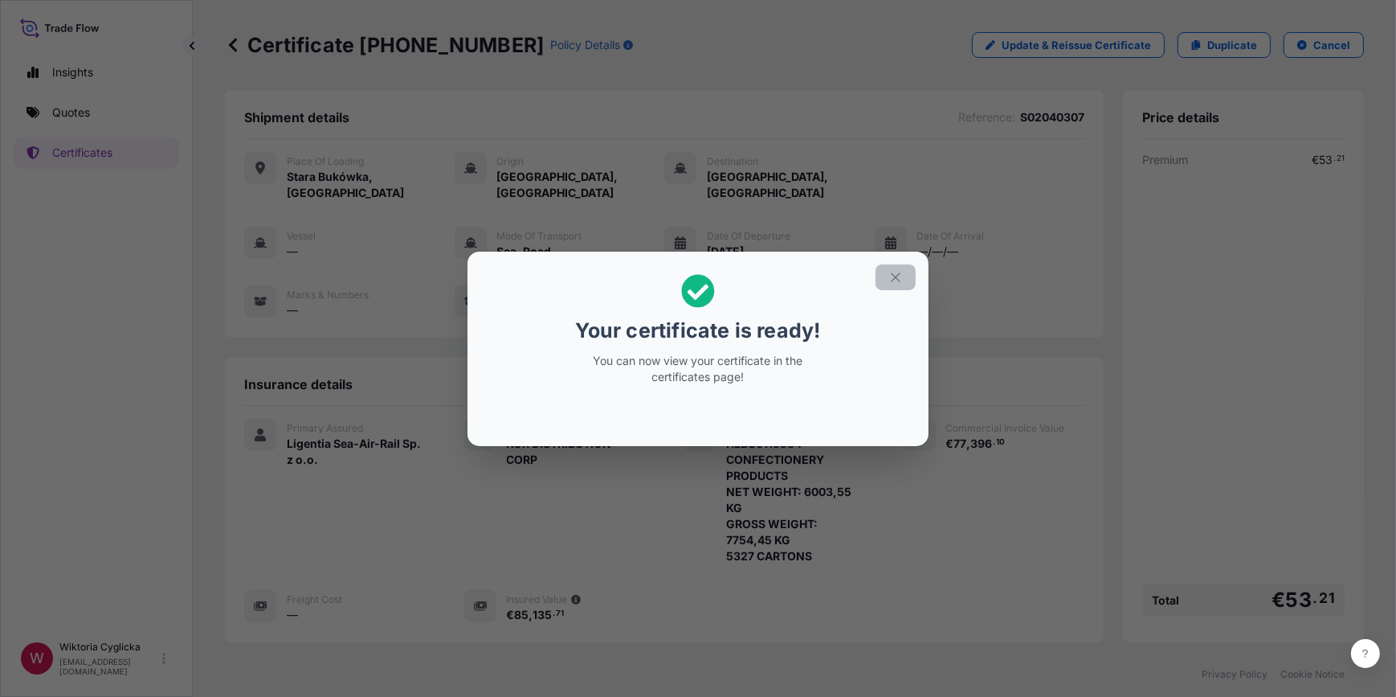
click at [893, 280] on icon "button" at bounding box center [896, 277] width 14 height 14
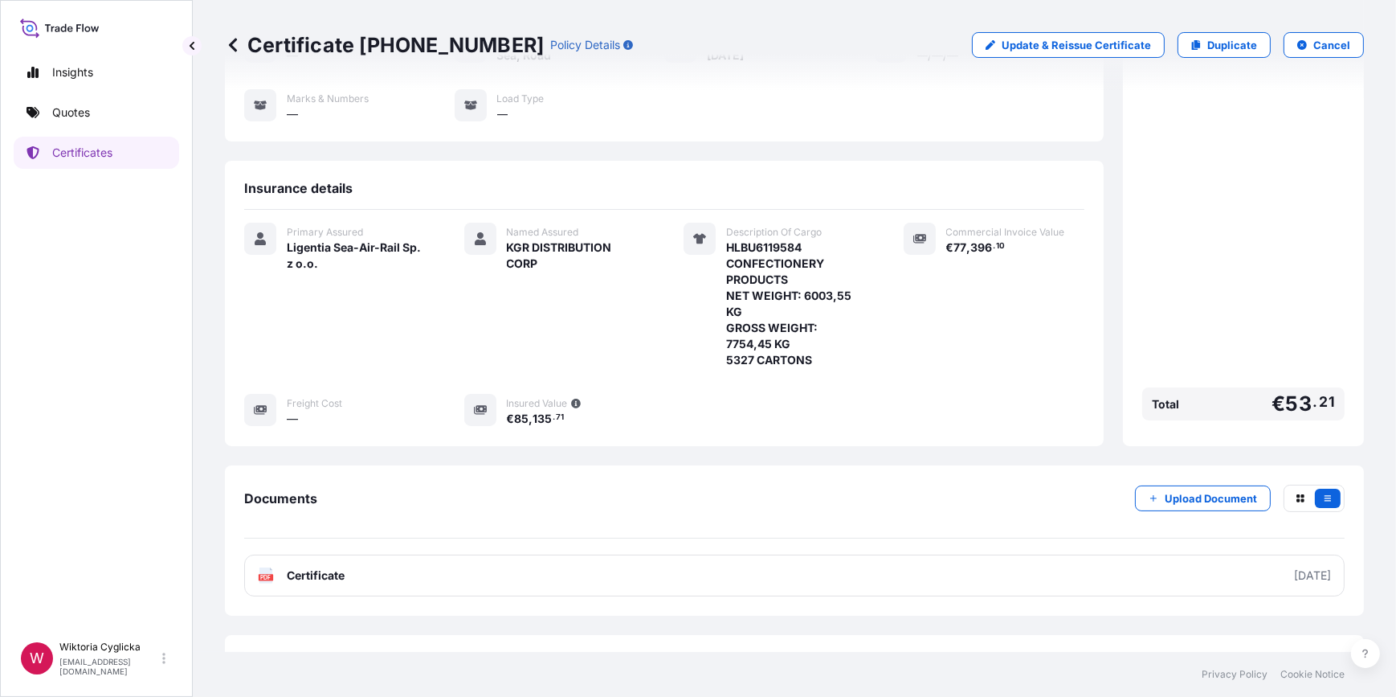
scroll to position [214, 0]
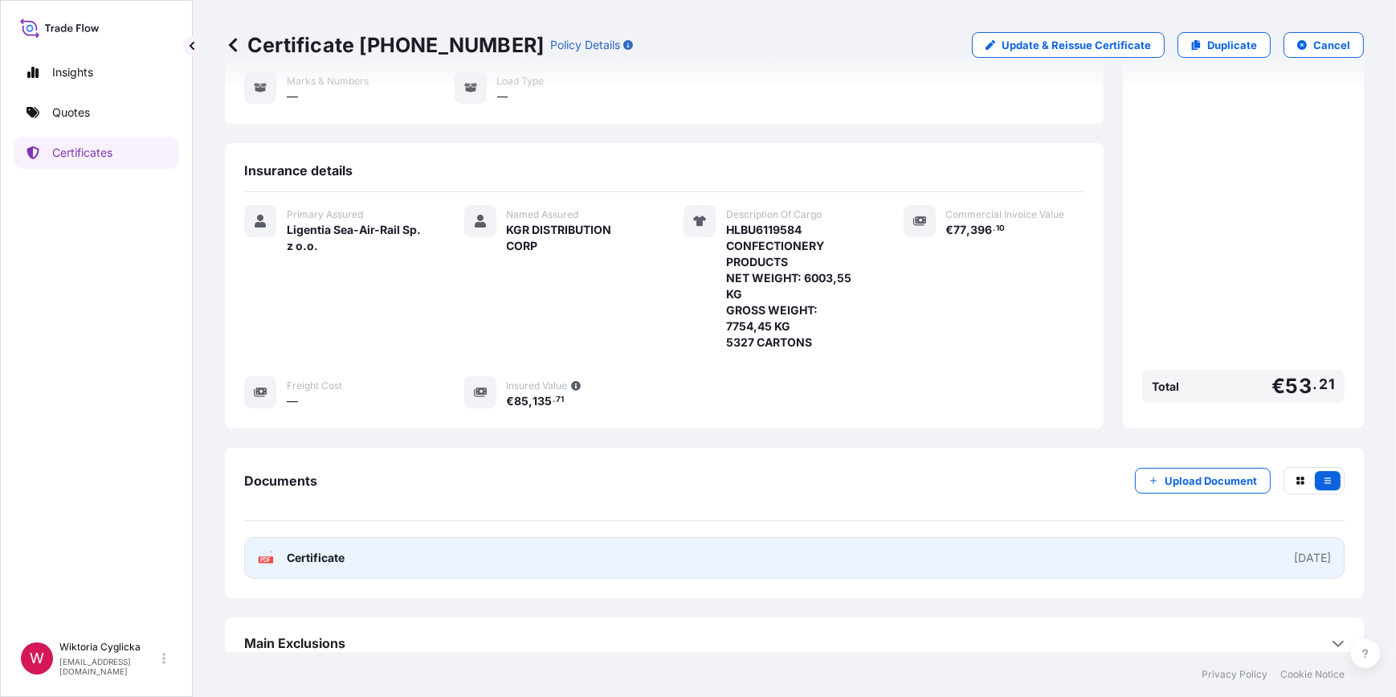
click at [546, 538] on link "PDF Certificate 2025-09-01" at bounding box center [794, 558] width 1101 height 42
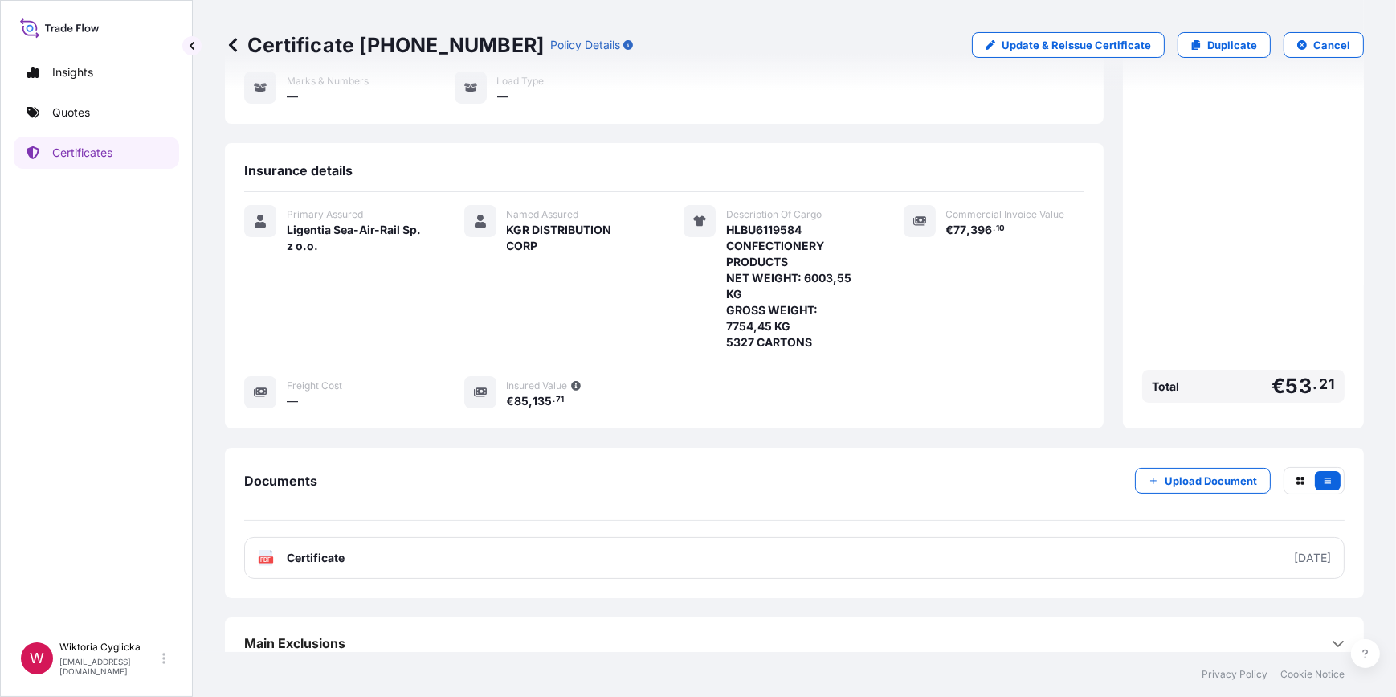
scroll to position [211, 0]
